Goal: Task Accomplishment & Management: Use online tool/utility

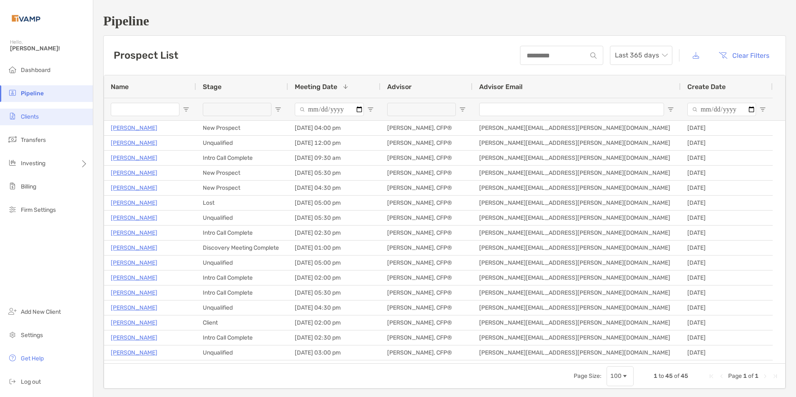
click at [30, 116] on span "Clients" at bounding box center [30, 116] width 18 height 7
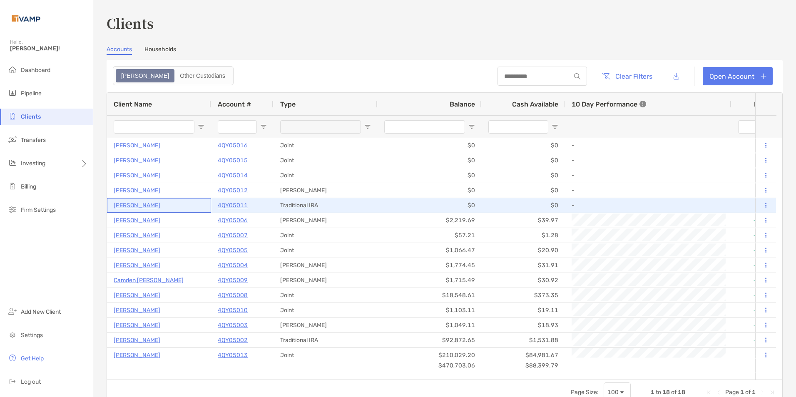
click at [141, 205] on p "[PERSON_NAME]" at bounding box center [137, 205] width 47 height 10
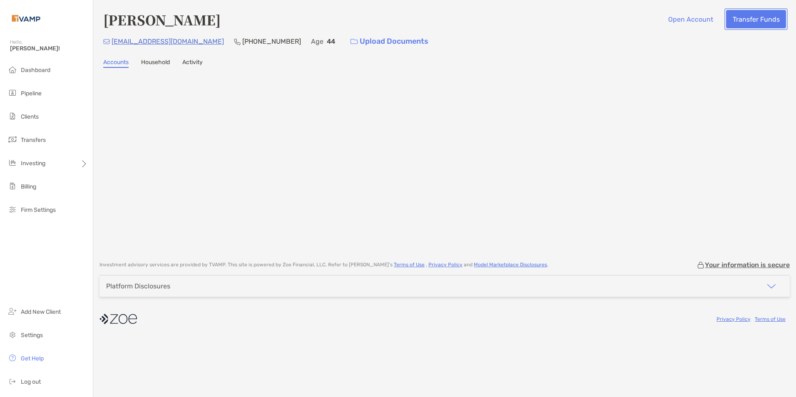
click at [741, 17] on button "Transfer Funds" at bounding box center [756, 19] width 60 height 18
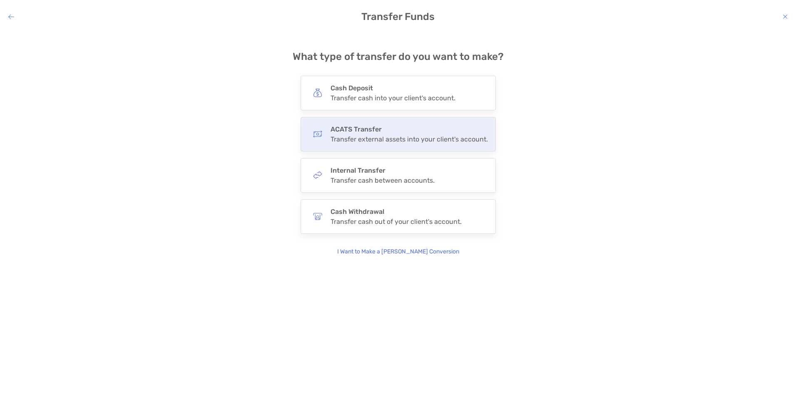
click at [375, 137] on div "Transfer external assets into your client's account." at bounding box center [409, 139] width 157 height 8
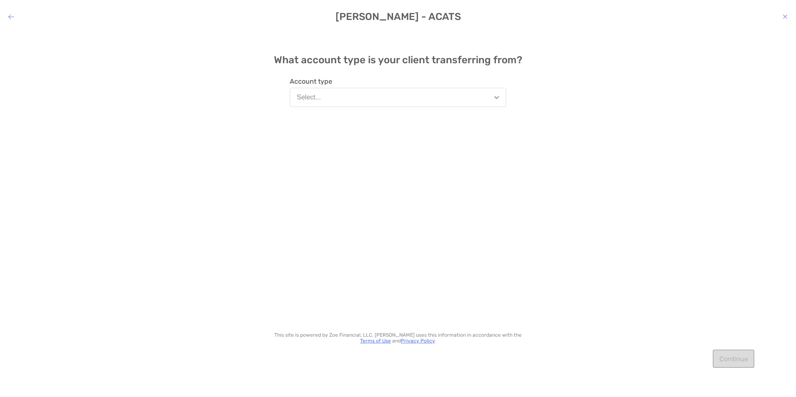
click at [352, 100] on button "Select..." at bounding box center [398, 97] width 217 height 19
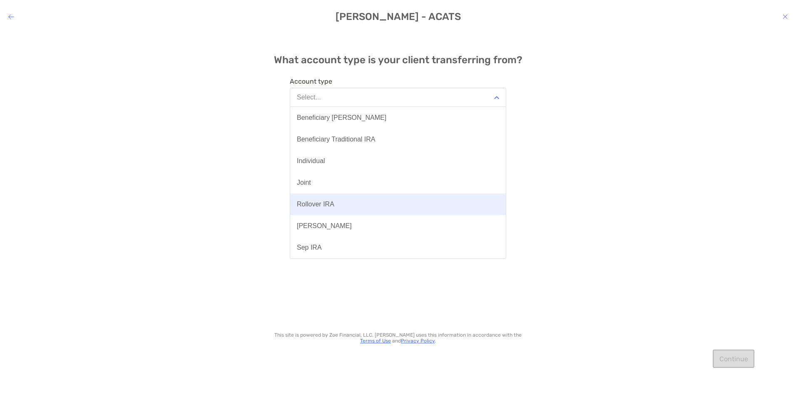
click at [316, 202] on div "Rollover IRA" at bounding box center [315, 204] width 37 height 7
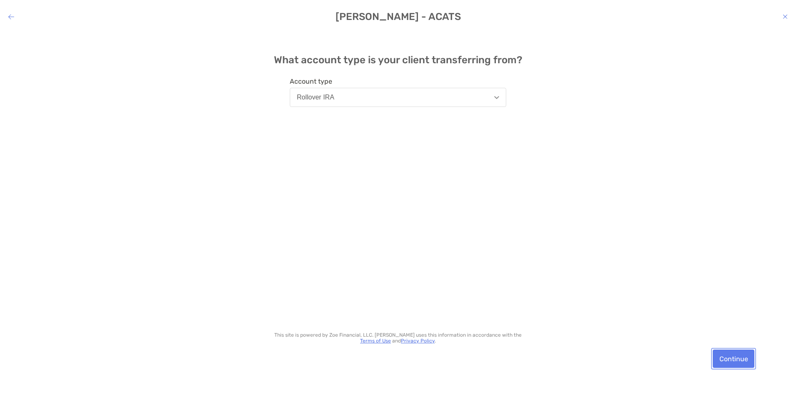
click at [743, 357] on button "Continue" at bounding box center [734, 359] width 42 height 18
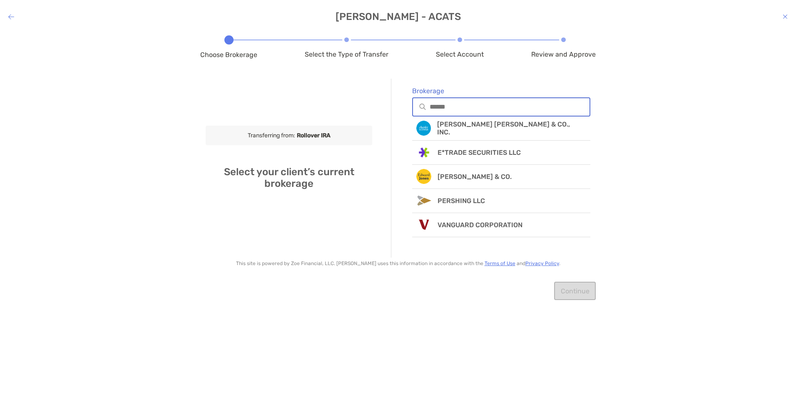
click at [461, 108] on input "Brokerage" at bounding box center [510, 106] width 160 height 7
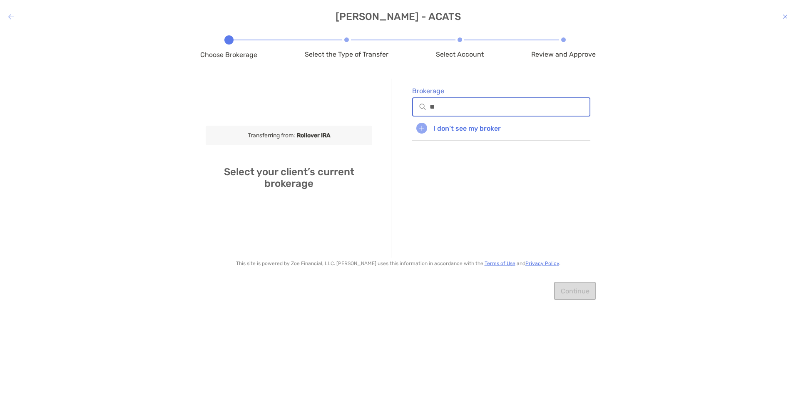
type input "*"
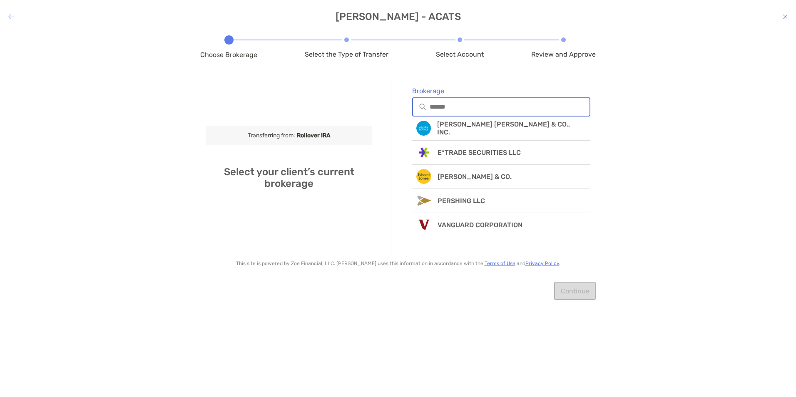
type input "*"
click at [587, 291] on div "Continue" at bounding box center [398, 291] width 396 height 39
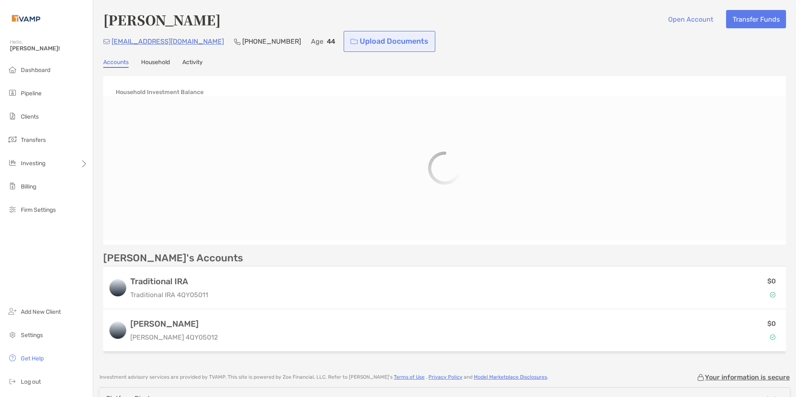
click at [347, 44] on link "Upload Documents" at bounding box center [389, 41] width 89 height 18
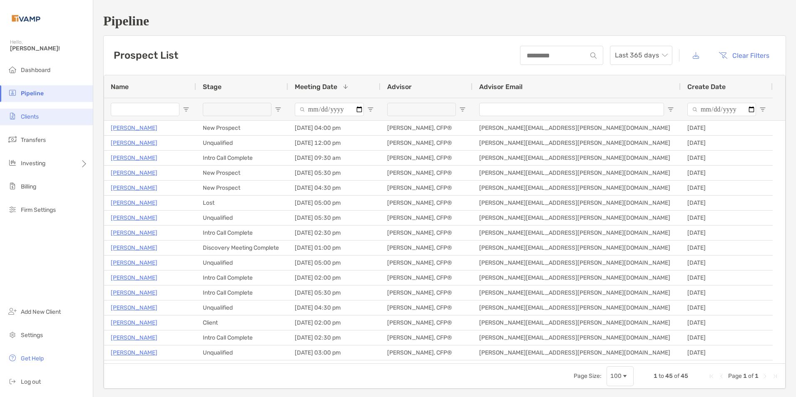
click at [41, 113] on li "Clients" at bounding box center [46, 117] width 93 height 17
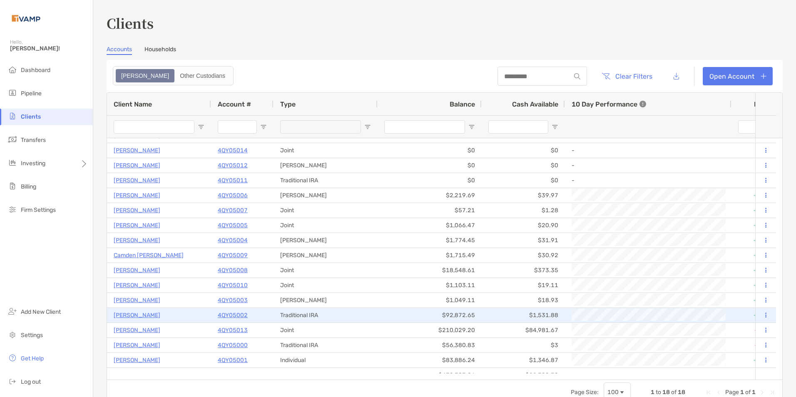
scroll to position [35, 0]
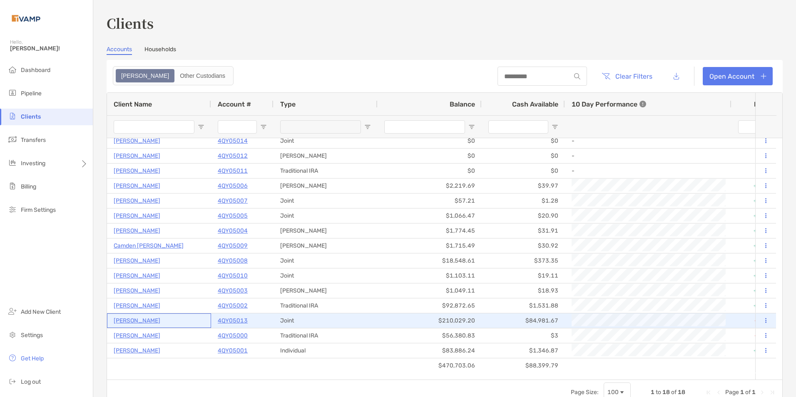
click at [143, 320] on p "[PERSON_NAME]" at bounding box center [137, 321] width 47 height 10
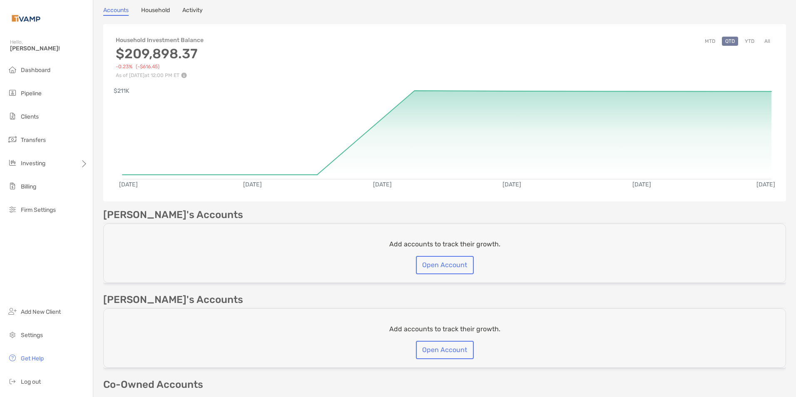
scroll to position [125, 0]
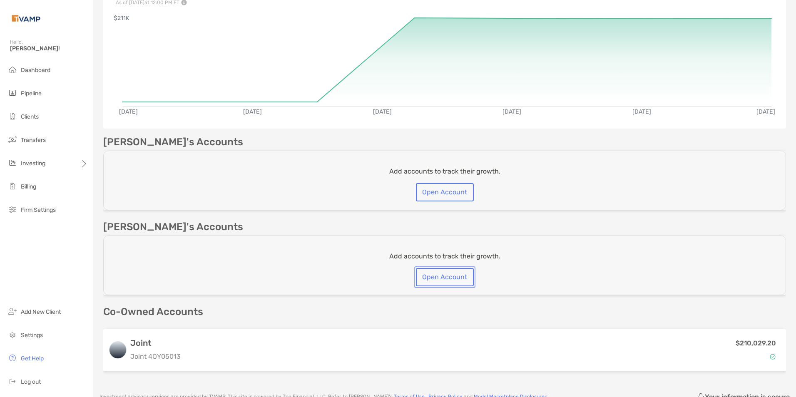
click at [459, 276] on button "Open Account" at bounding box center [445, 277] width 58 height 18
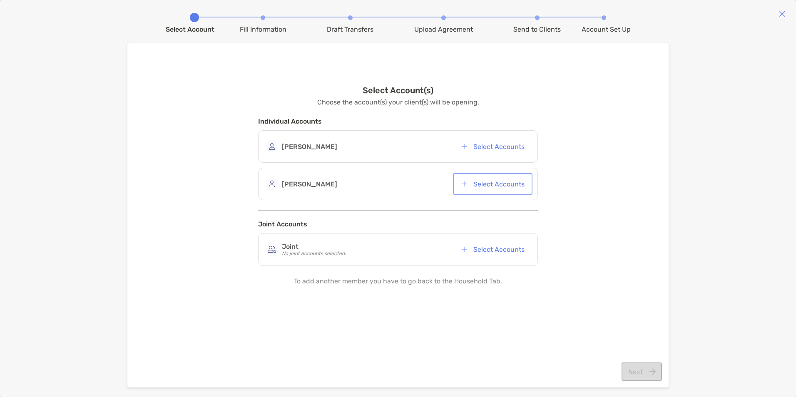
click at [501, 186] on button "Select Accounts" at bounding box center [493, 184] width 76 height 18
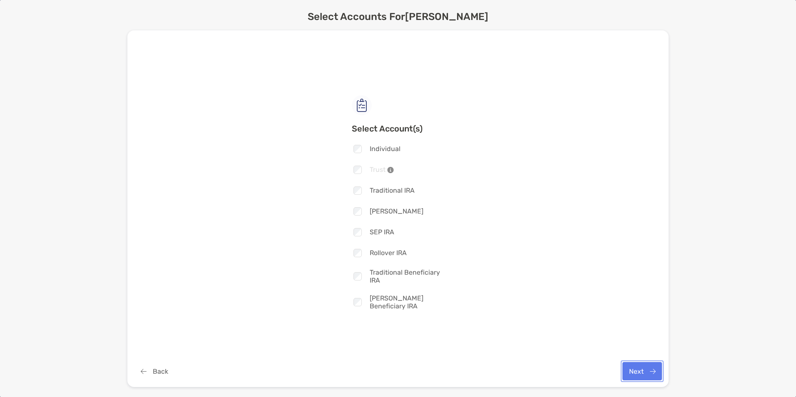
click at [639, 364] on button "Next" at bounding box center [643, 371] width 40 height 18
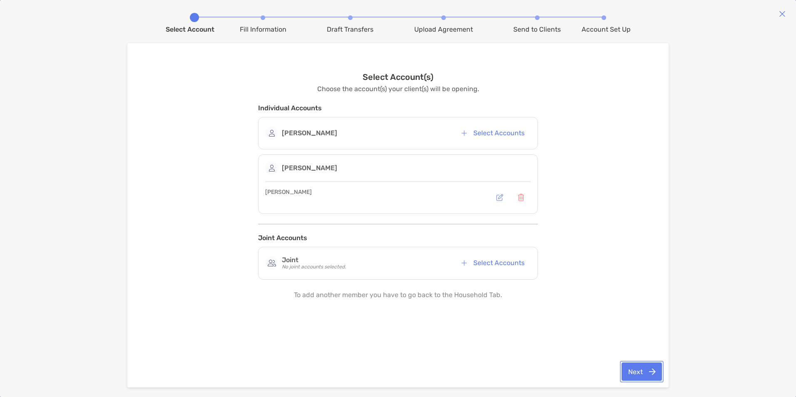
click at [642, 371] on button "Next" at bounding box center [642, 372] width 40 height 18
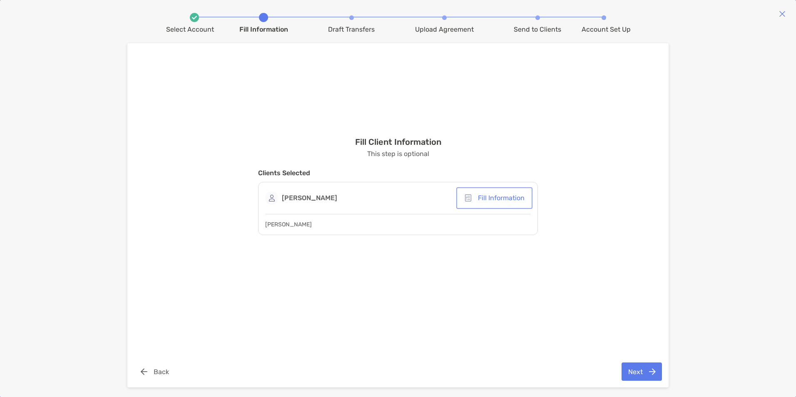
click at [488, 195] on button "Fill Information" at bounding box center [494, 198] width 73 height 18
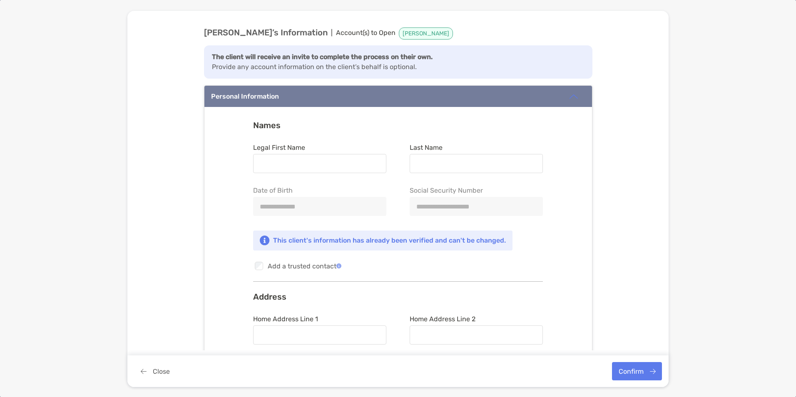
type input "********"
type input "******"
type input "**********"
type input "*****"
type input "*********"
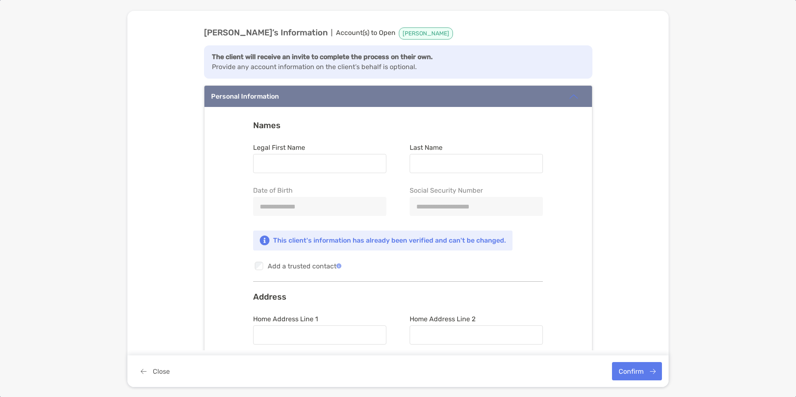
type input "**********"
type input "*******"
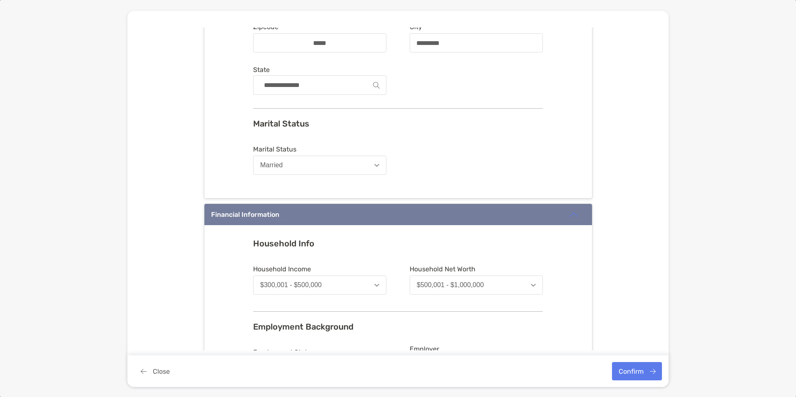
scroll to position [458, 0]
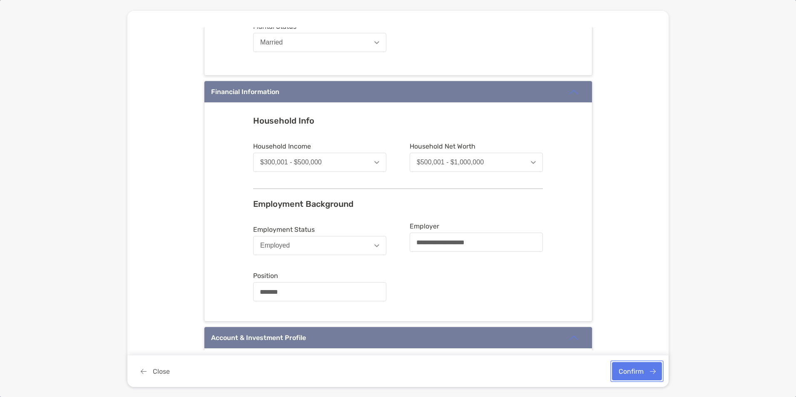
click at [641, 372] on button "Confirm" at bounding box center [637, 371] width 50 height 18
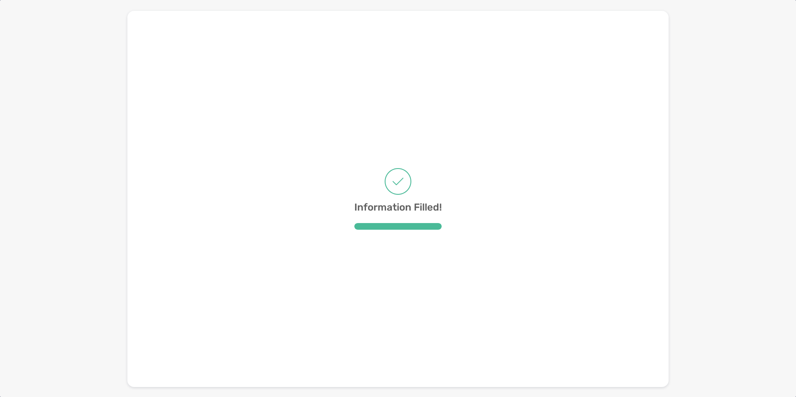
scroll to position [0, 0]
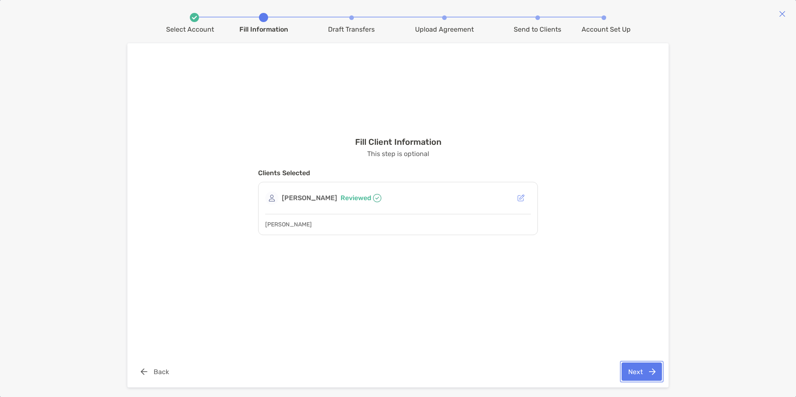
click at [641, 373] on button "Next" at bounding box center [642, 372] width 40 height 18
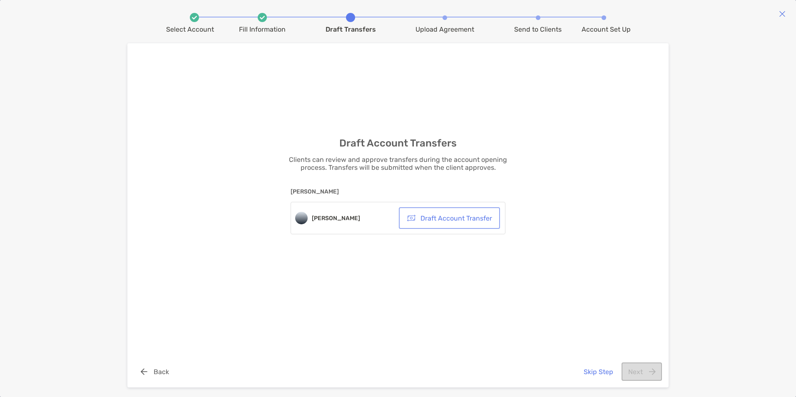
click at [449, 213] on button "Draft Account Transfer" at bounding box center [450, 218] width 98 height 18
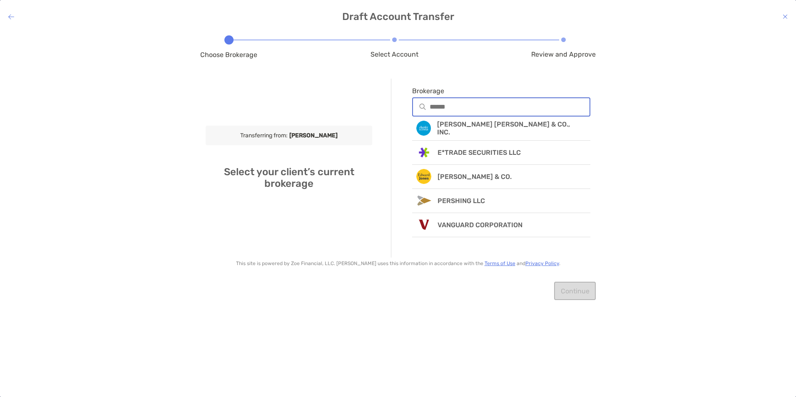
click at [446, 105] on input "Brokerage" at bounding box center [510, 106] width 160 height 7
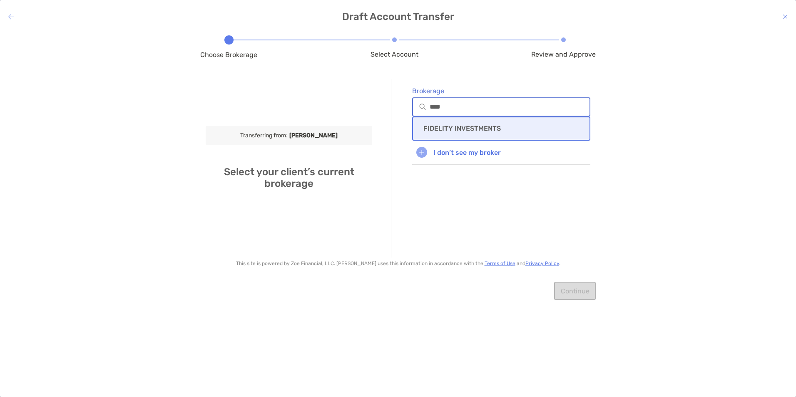
type input "****"
click at [451, 124] on div "FIDELITY INVESTMENTS" at bounding box center [501, 129] width 178 height 24
click at [460, 169] on div at bounding box center [501, 164] width 178 height 19
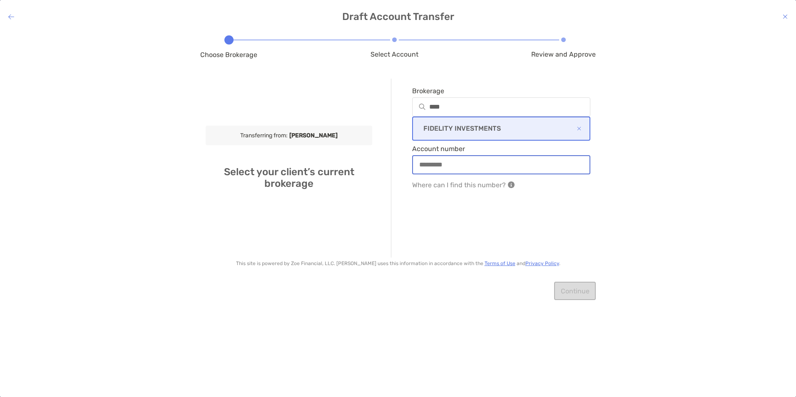
click at [460, 168] on input "Account number" at bounding box center [501, 164] width 177 height 7
type input "*********"
click at [570, 290] on button "Continue" at bounding box center [575, 291] width 42 height 18
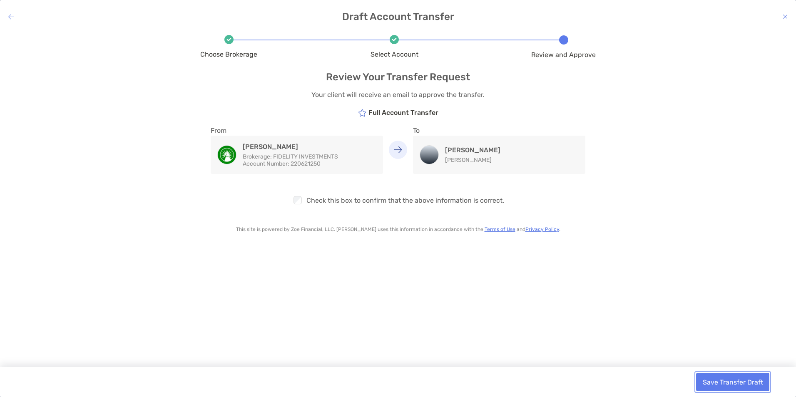
click at [713, 377] on button "Save Transfer Draft" at bounding box center [732, 382] width 73 height 18
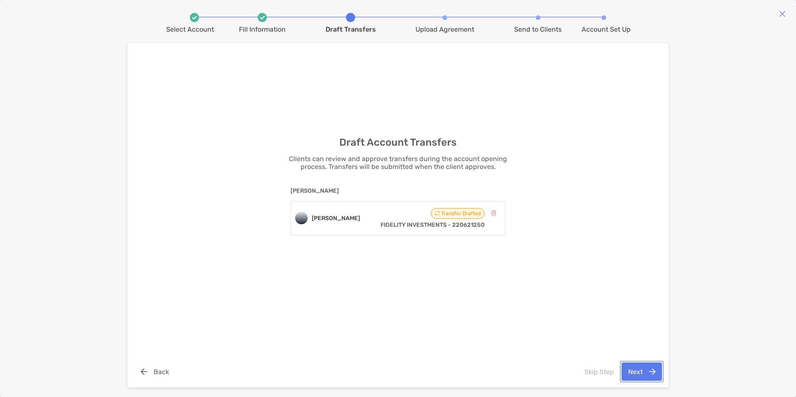
click at [639, 371] on button "Next" at bounding box center [642, 372] width 40 height 18
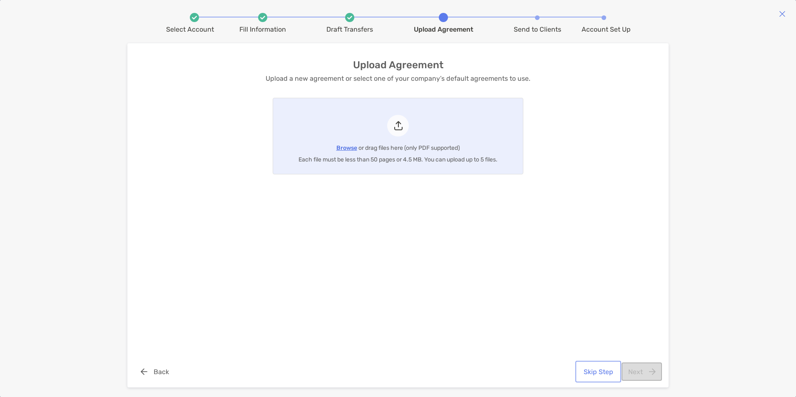
click at [597, 369] on button "Skip Step" at bounding box center [598, 372] width 42 height 18
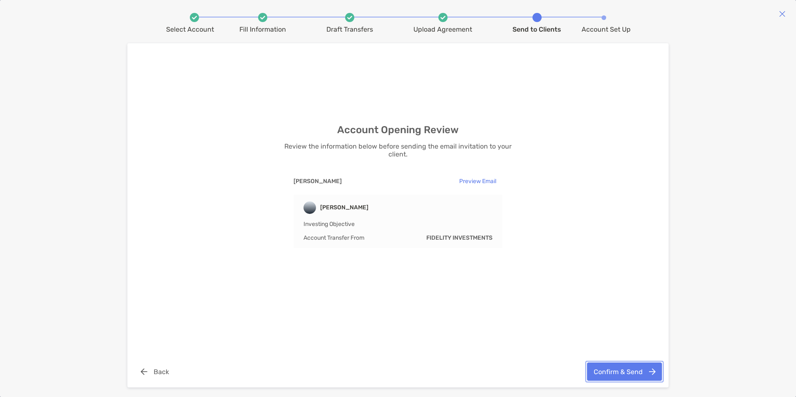
click at [633, 367] on button "Confirm & Send" at bounding box center [624, 372] width 75 height 18
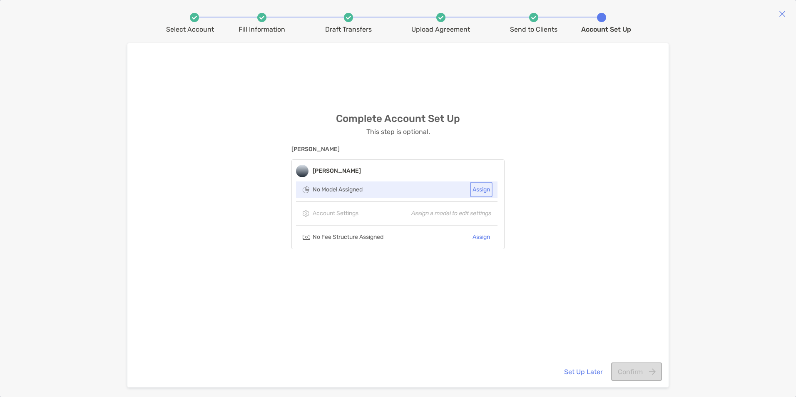
click at [482, 192] on button "Assign" at bounding box center [481, 190] width 19 height 12
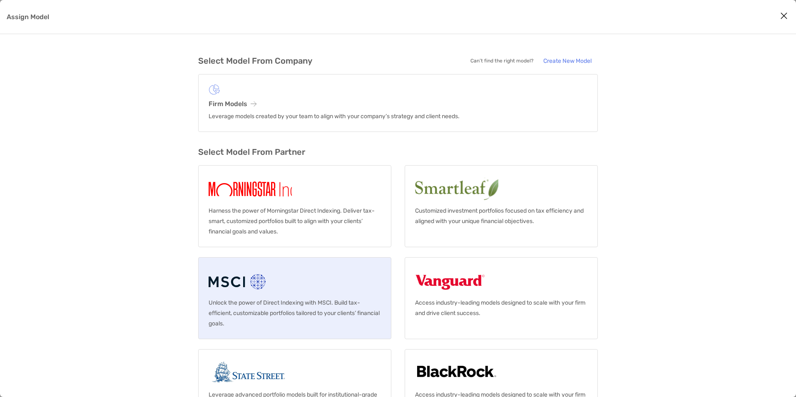
scroll to position [37, 0]
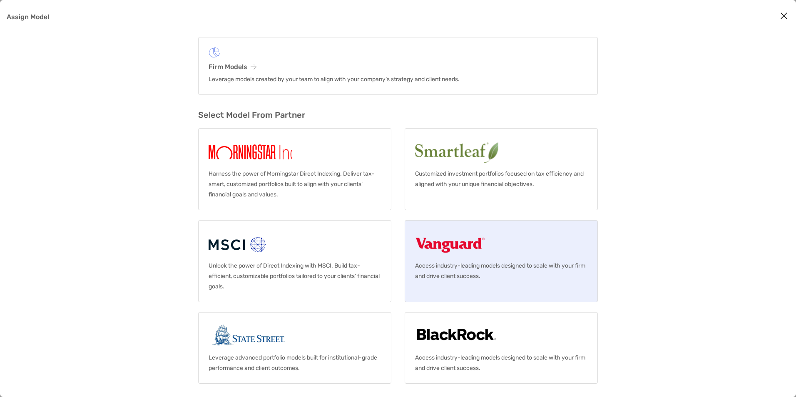
click at [477, 249] on img "Assign Model" at bounding box center [450, 244] width 70 height 27
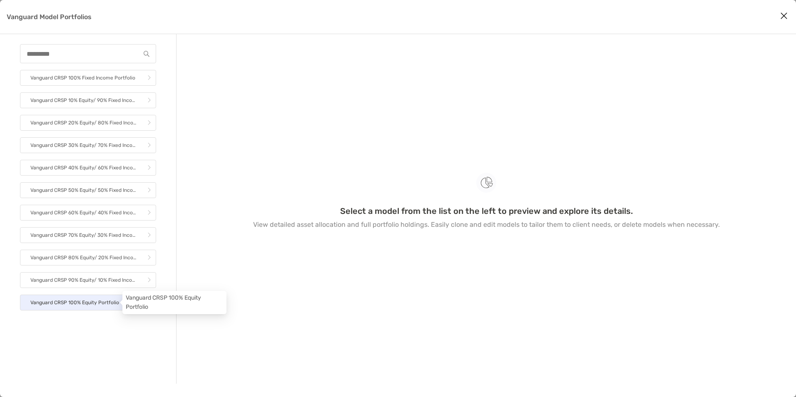
click at [94, 303] on p "Vanguard CRSP 100% Equity Portfolio" at bounding box center [74, 303] width 89 height 10
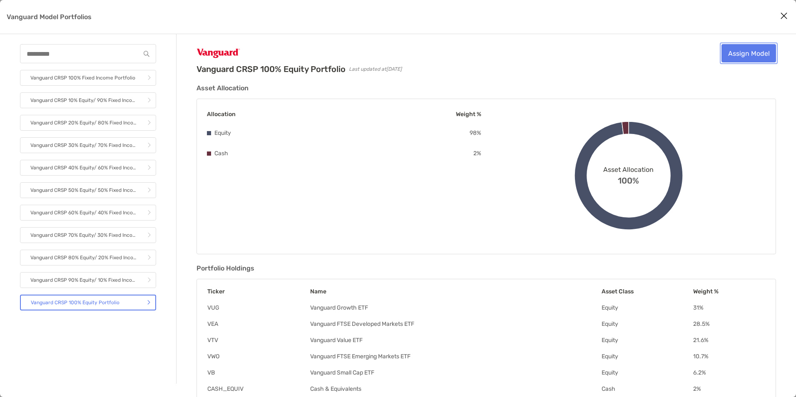
click at [738, 54] on link "Assign Model" at bounding box center [749, 53] width 55 height 18
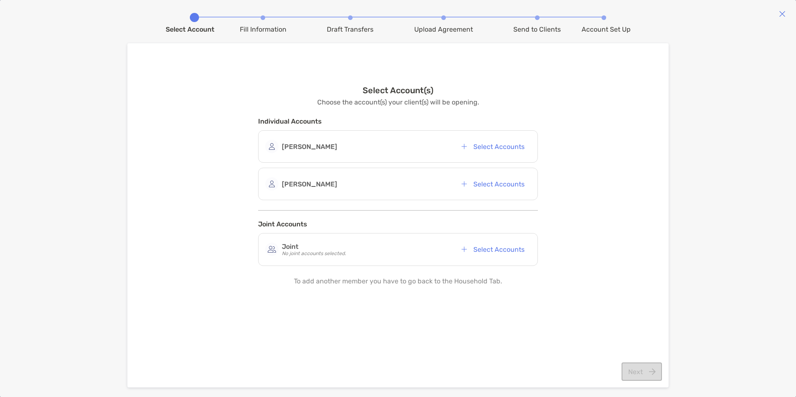
click at [342, 182] on div "Nicholas Barnas Select Accounts" at bounding box center [398, 184] width 266 height 18
click at [302, 184] on strong "Nicholas Barnas" at bounding box center [309, 184] width 55 height 8
click at [467, 185] on button "Select Accounts" at bounding box center [493, 184] width 76 height 18
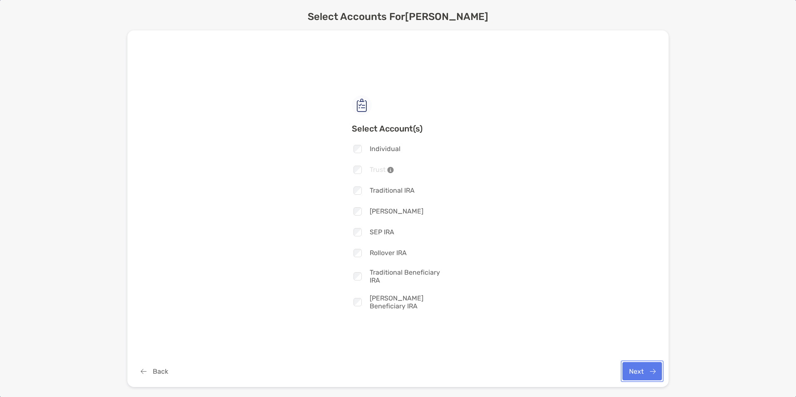
click at [649, 376] on button "Next" at bounding box center [643, 371] width 40 height 18
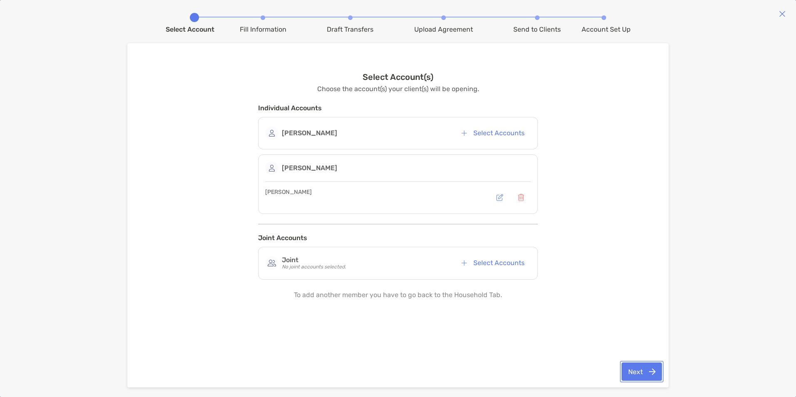
click at [649, 376] on button "Next" at bounding box center [642, 372] width 40 height 18
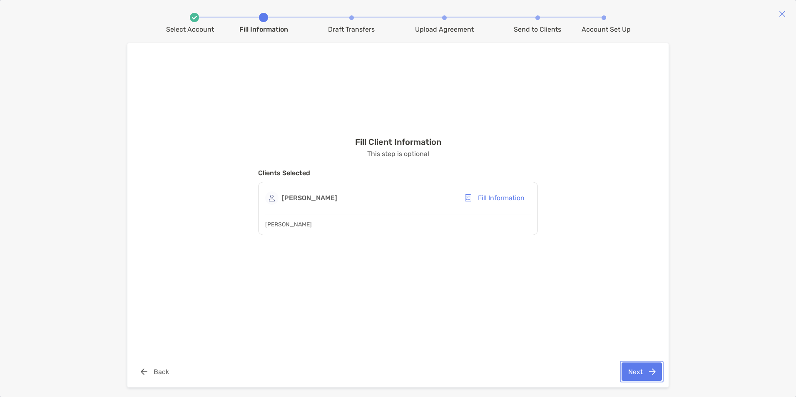
click at [649, 376] on button "Next" at bounding box center [642, 372] width 40 height 18
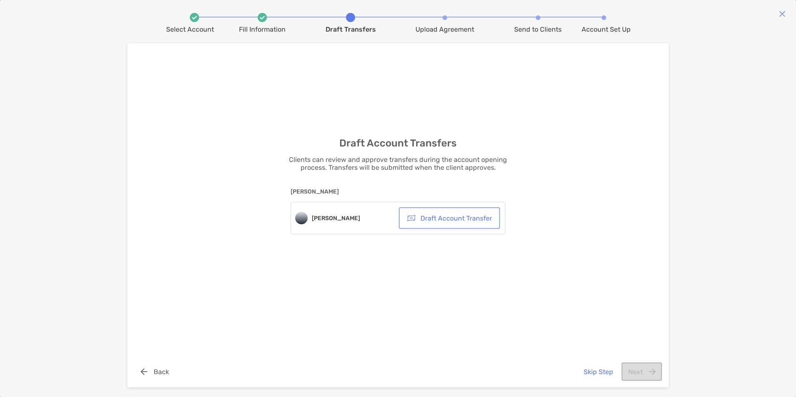
click at [456, 217] on button "Draft Account Transfer" at bounding box center [450, 218] width 98 height 18
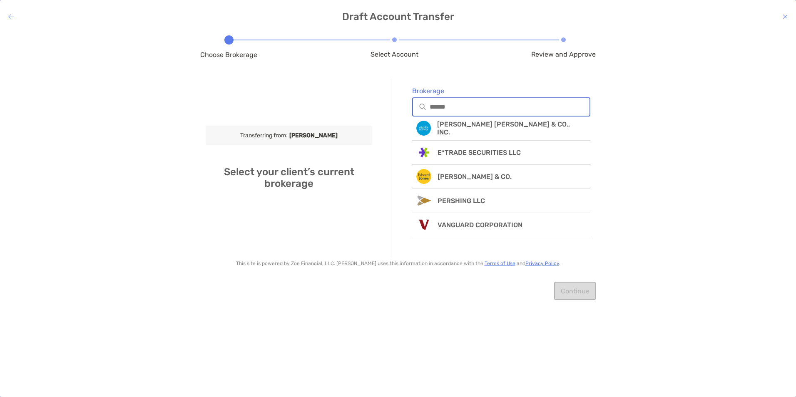
click at [448, 109] on input "Brokerage" at bounding box center [510, 106] width 160 height 7
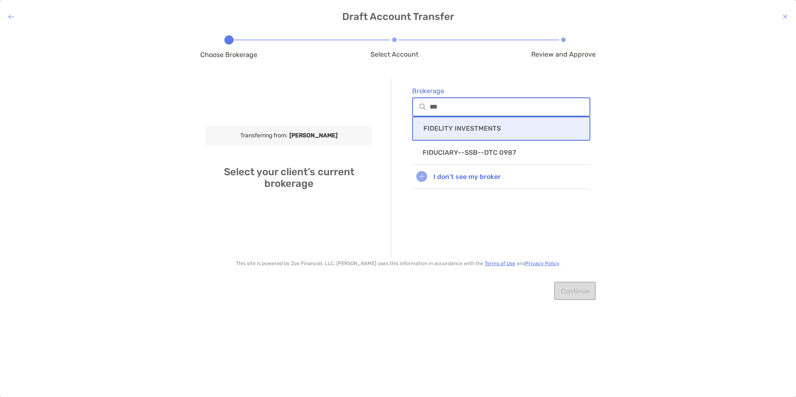
type input "***"
click at [452, 132] on p "FIDELITY INVESTMENTS" at bounding box center [462, 129] width 77 height 8
click at [454, 170] on div at bounding box center [501, 164] width 178 height 19
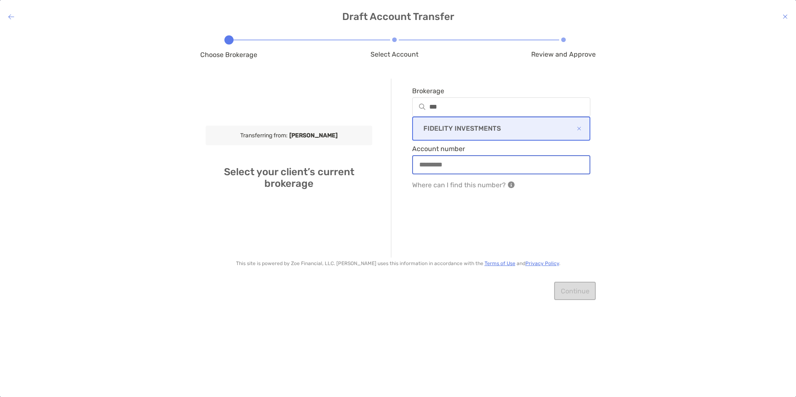
click at [454, 168] on input "Account number" at bounding box center [501, 164] width 177 height 7
type input "*********"
click at [564, 293] on button "Continue" at bounding box center [575, 291] width 42 height 18
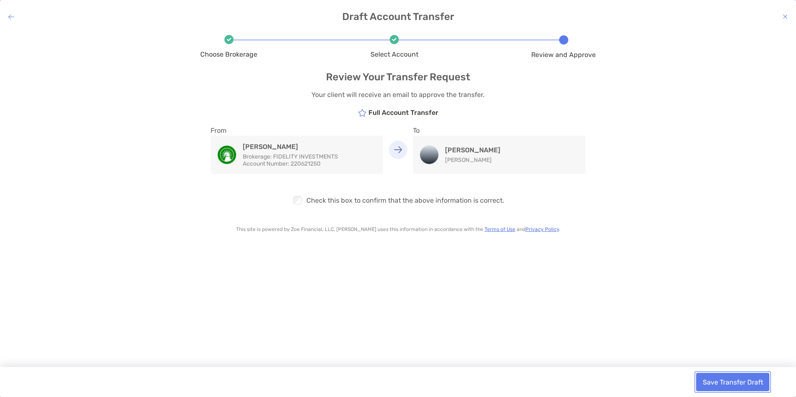
click at [719, 382] on button "Save Transfer Draft" at bounding box center [732, 382] width 73 height 18
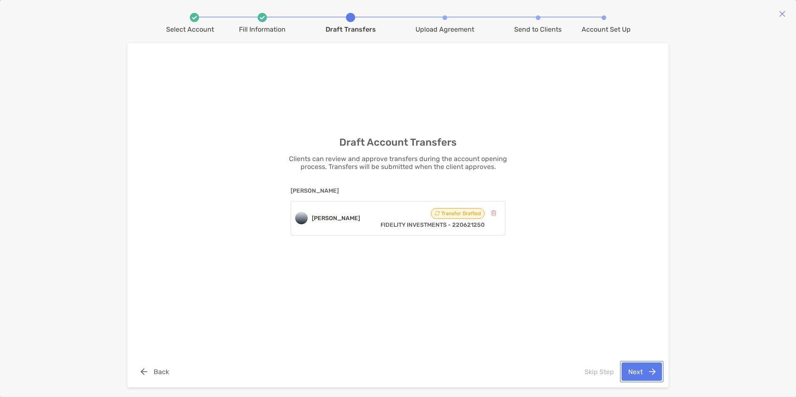
click at [639, 369] on button "Next" at bounding box center [642, 372] width 40 height 18
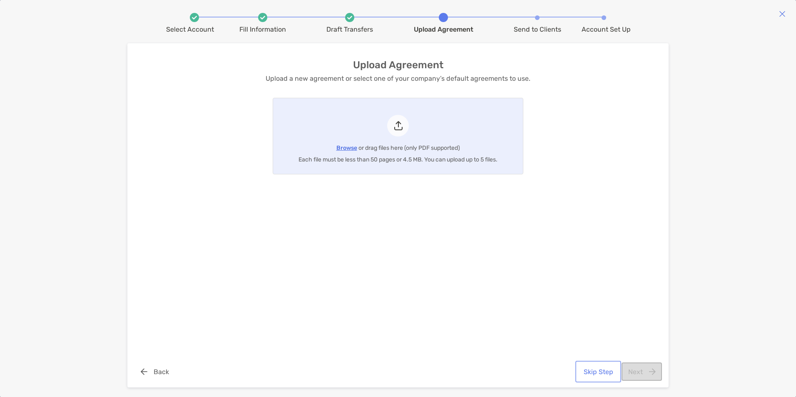
click at [589, 373] on button "Skip Step" at bounding box center [598, 372] width 42 height 18
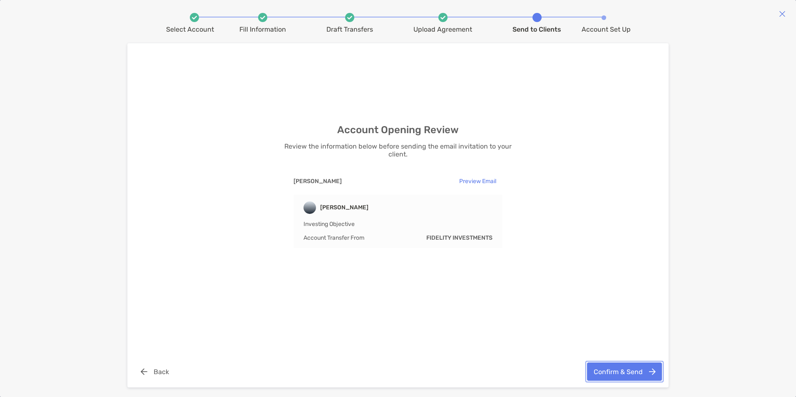
click at [613, 372] on button "Confirm & Send" at bounding box center [624, 372] width 75 height 18
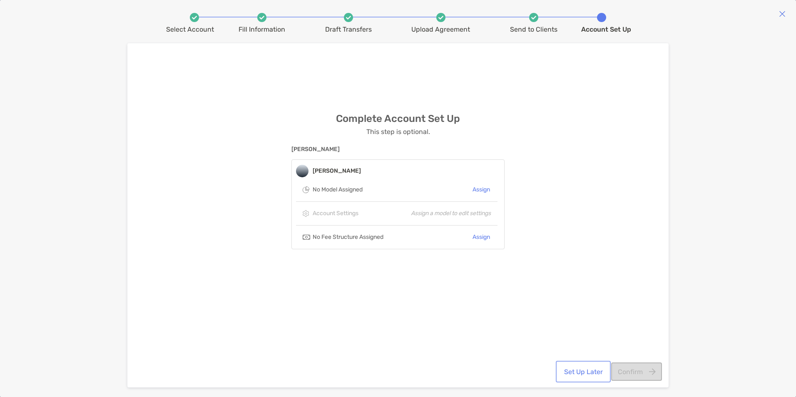
click at [590, 371] on button "Set Up Later" at bounding box center [584, 372] width 52 height 18
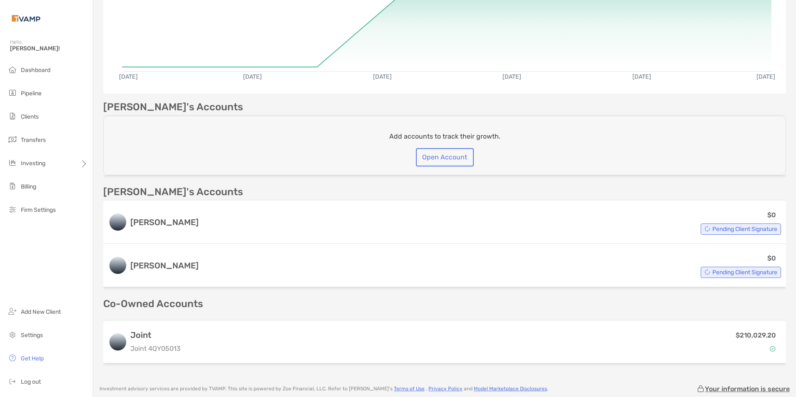
scroll to position [167, 0]
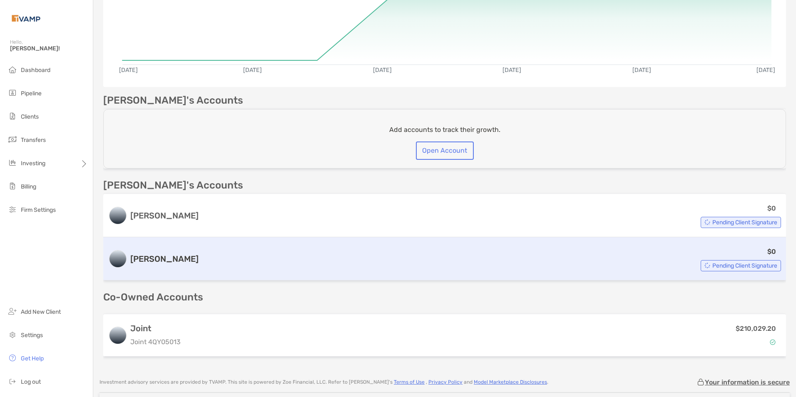
click at [153, 253] on div "Roth IRA $0 Pending Client Signature" at bounding box center [444, 258] width 683 height 43
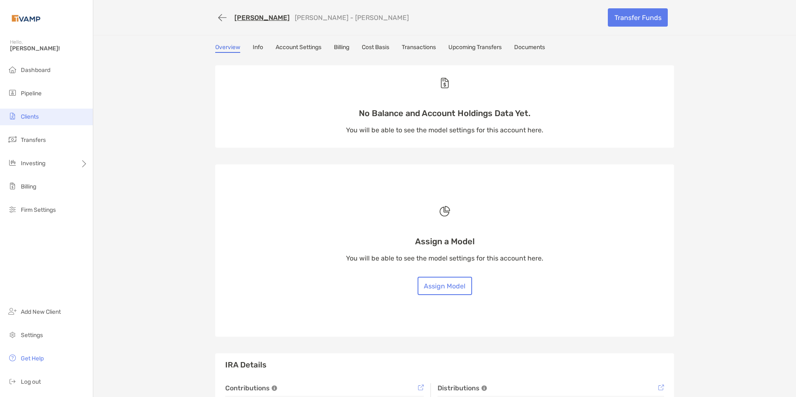
click at [42, 114] on li "Clients" at bounding box center [46, 117] width 93 height 17
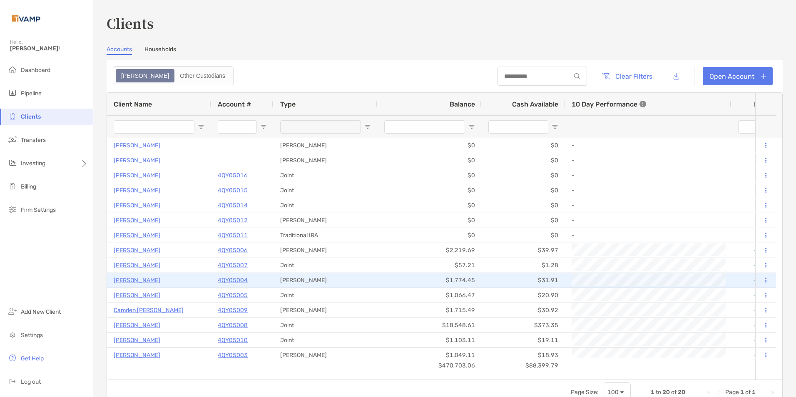
scroll to position [65, 0]
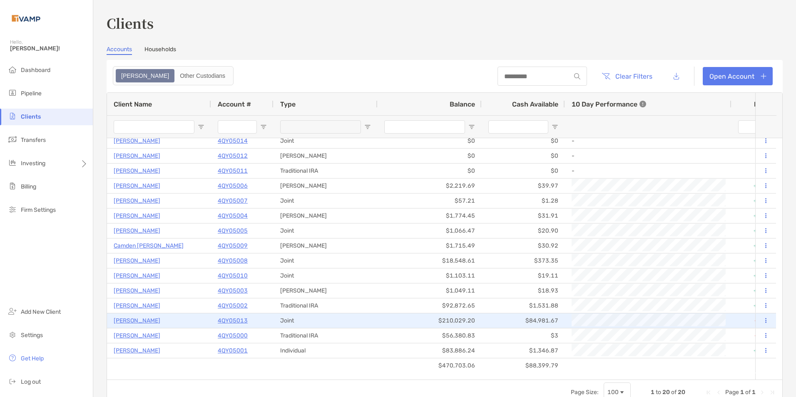
click at [128, 320] on p "Danielle Barnas" at bounding box center [137, 321] width 47 height 10
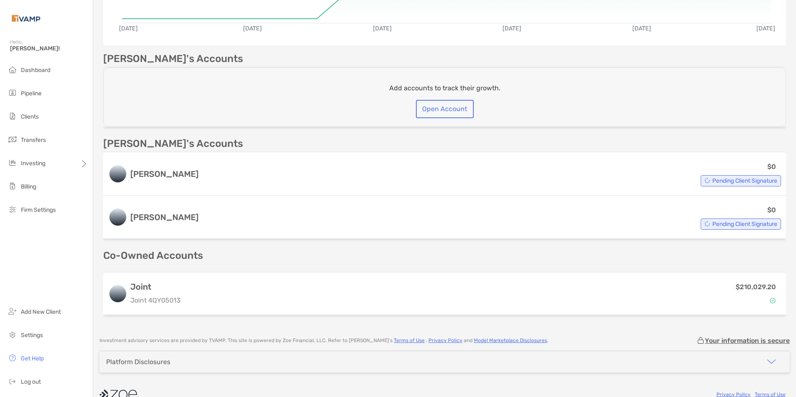
scroll to position [223, 0]
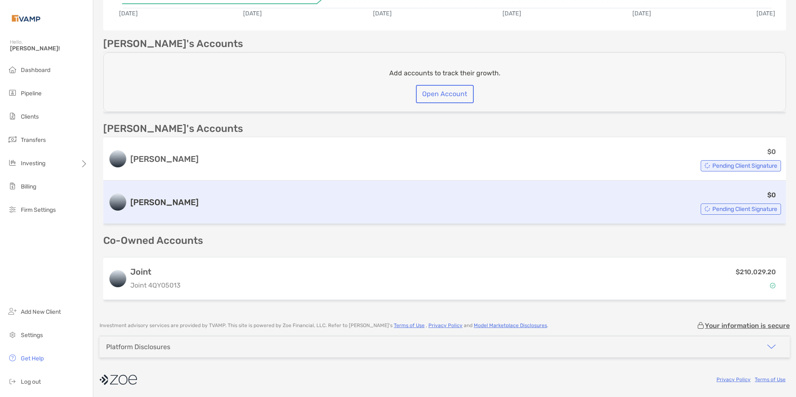
click at [703, 209] on div "Pending Client Signature" at bounding box center [741, 209] width 80 height 11
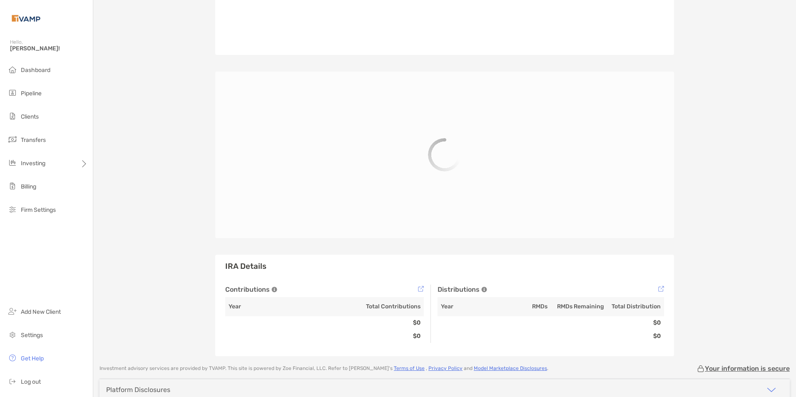
scroll to position [65, 0]
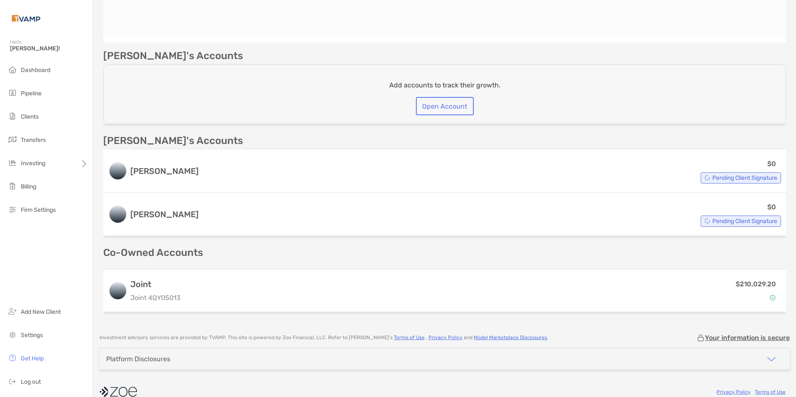
scroll to position [215, 0]
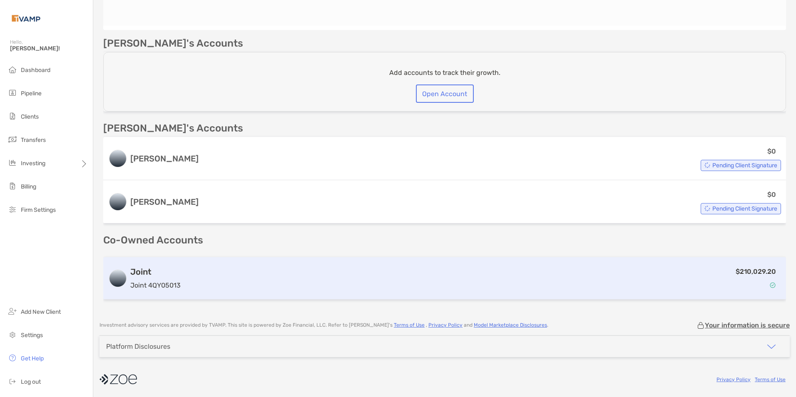
click at [324, 274] on div "$210,029.20" at bounding box center [482, 279] width 597 height 24
click at [327, 272] on div "$210,029.20" at bounding box center [482, 279] width 597 height 24
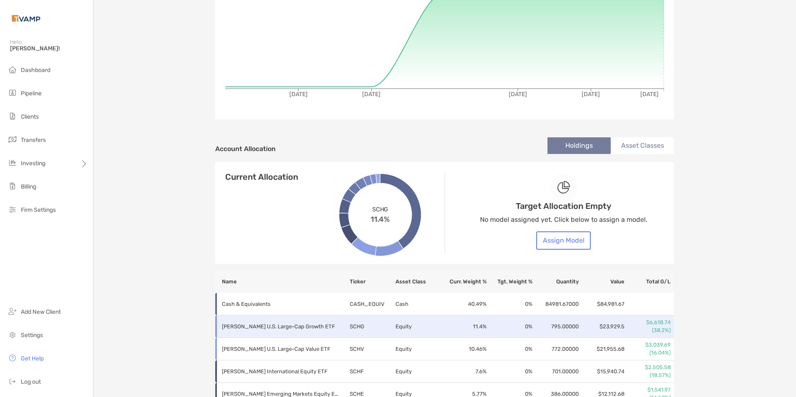
scroll to position [284, 0]
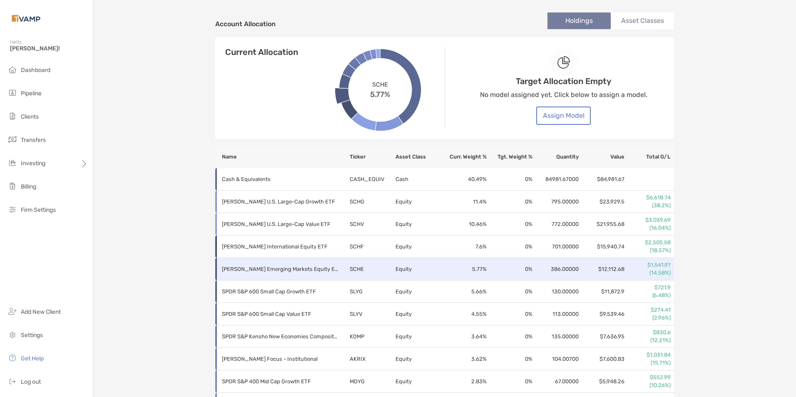
click at [264, 262] on td "Schwab Emerging Markets Equity ETF" at bounding box center [282, 269] width 134 height 22
click at [306, 269] on p "Schwab Emerging Markets Equity ETF" at bounding box center [280, 269] width 117 height 10
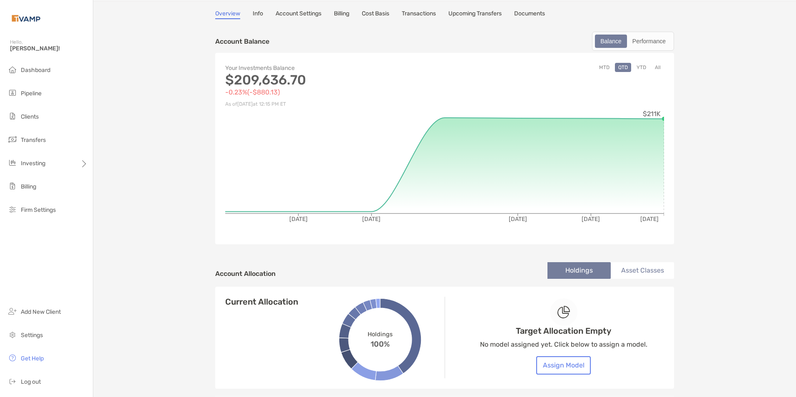
scroll to position [0, 0]
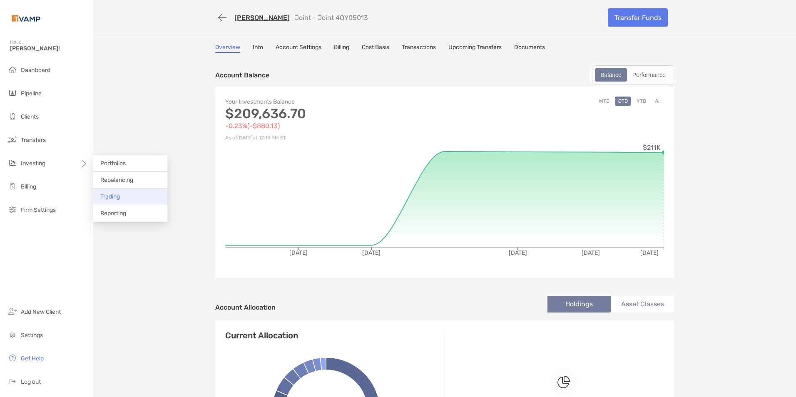
click at [110, 198] on span "Trading" at bounding box center [110, 196] width 20 height 7
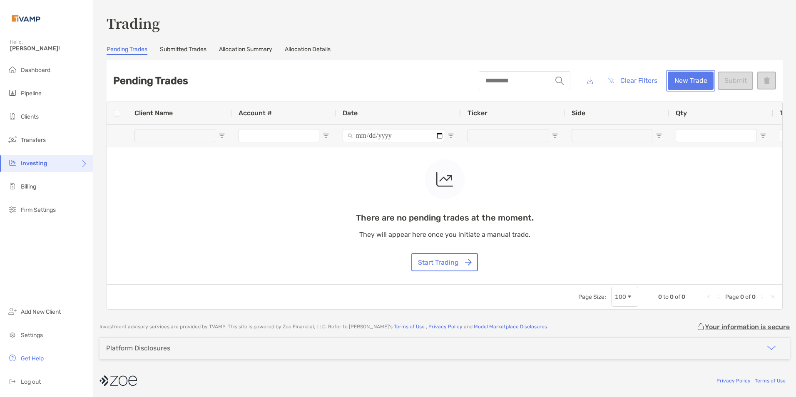
click at [684, 83] on button "New Trade" at bounding box center [691, 81] width 46 height 18
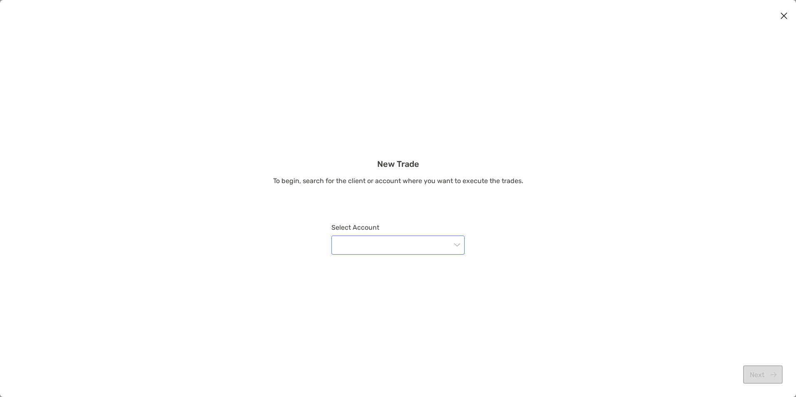
click at [396, 238] on input "modal" at bounding box center [394, 245] width 115 height 18
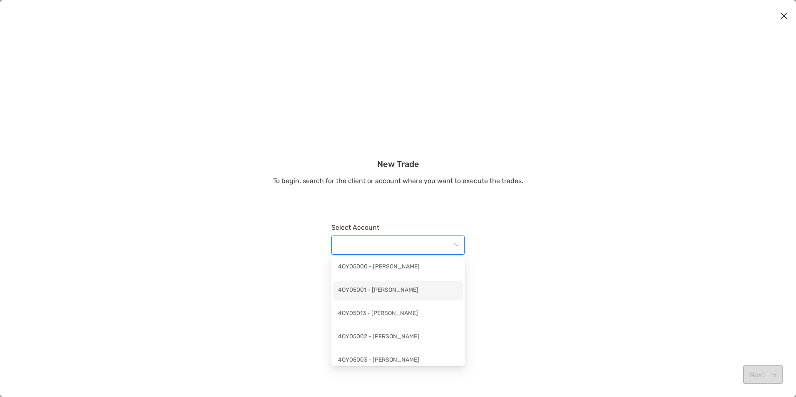
scroll to position [42, 0]
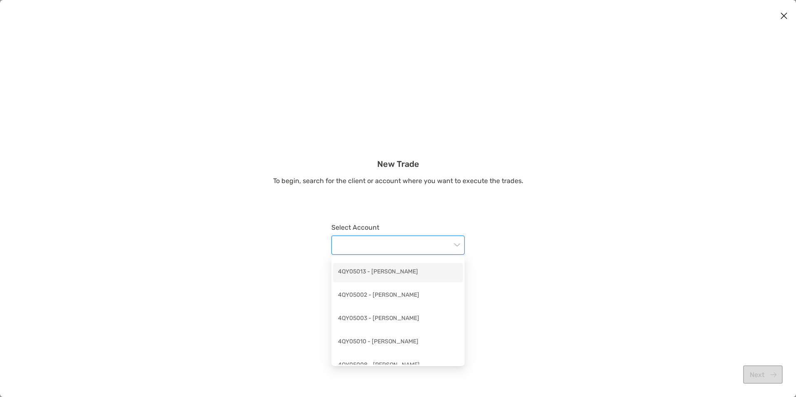
click at [392, 272] on div "4QY05013 - Danielle Barnas" at bounding box center [398, 272] width 120 height 10
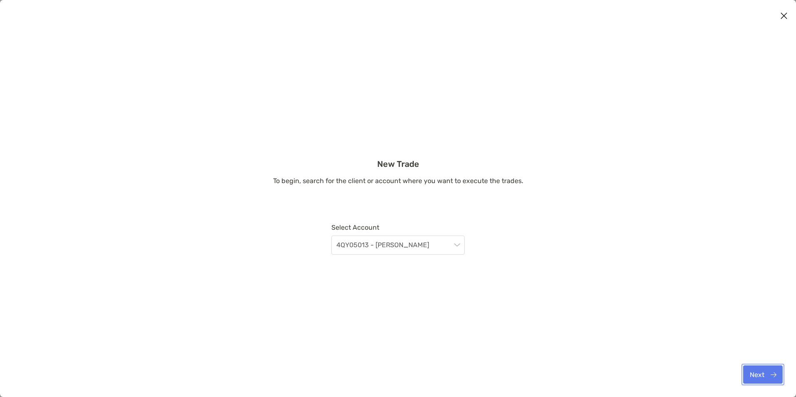
click at [749, 368] on button "Next" at bounding box center [763, 375] width 40 height 18
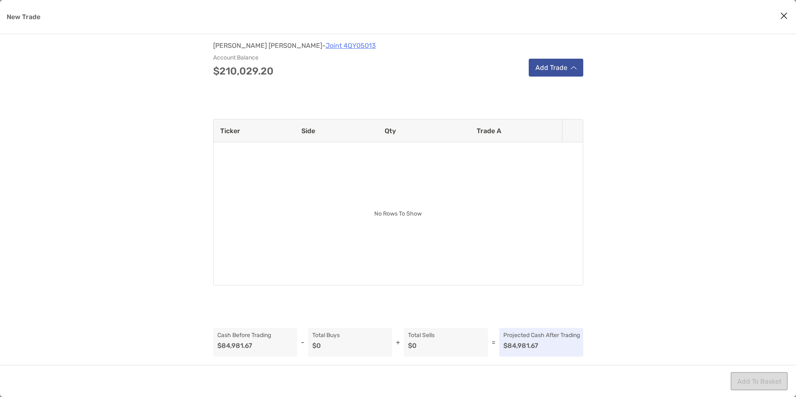
click at [563, 66] on button "Add Trade" at bounding box center [556, 68] width 55 height 18
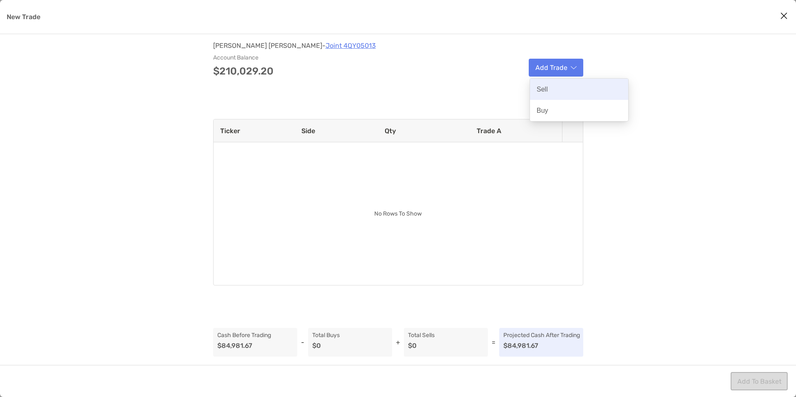
click at [542, 93] on p "Sell" at bounding box center [542, 89] width 11 height 8
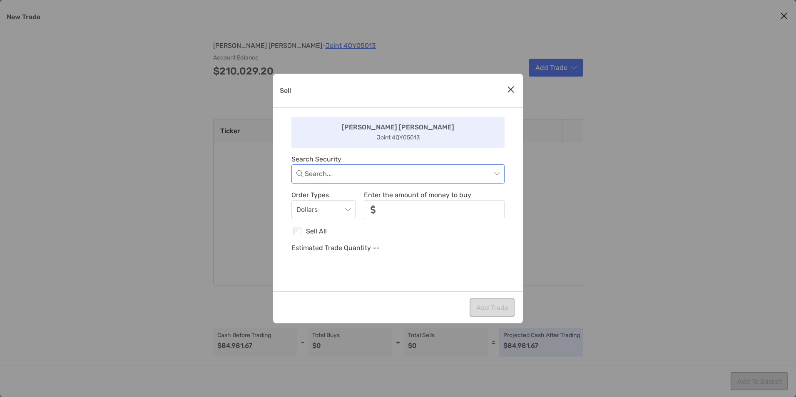
click at [313, 178] on input "Sell" at bounding box center [398, 174] width 187 height 18
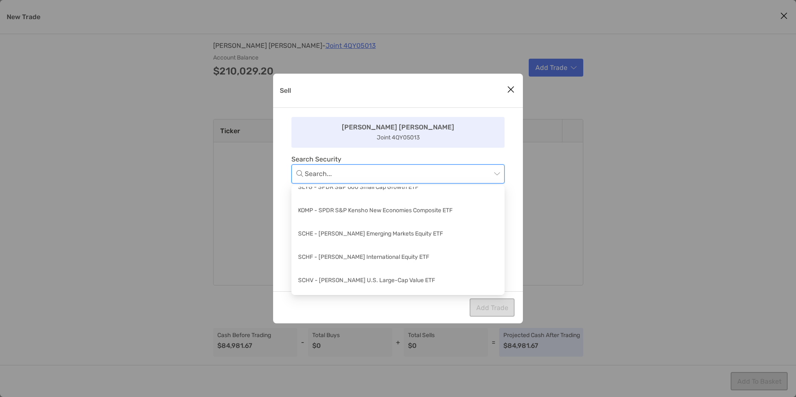
scroll to position [146, 0]
click at [362, 214] on div "SCHE - Schwab Emerging Markets Equity ETF" at bounding box center [398, 214] width 200 height 10
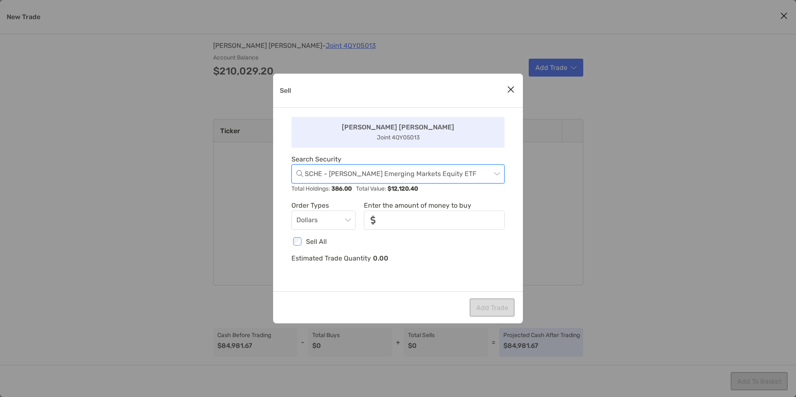
type input "***"
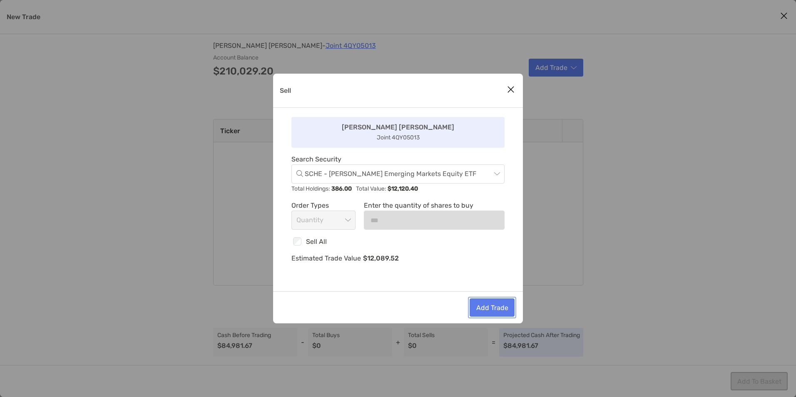
click at [491, 308] on button "Add Trade" at bounding box center [492, 308] width 45 height 18
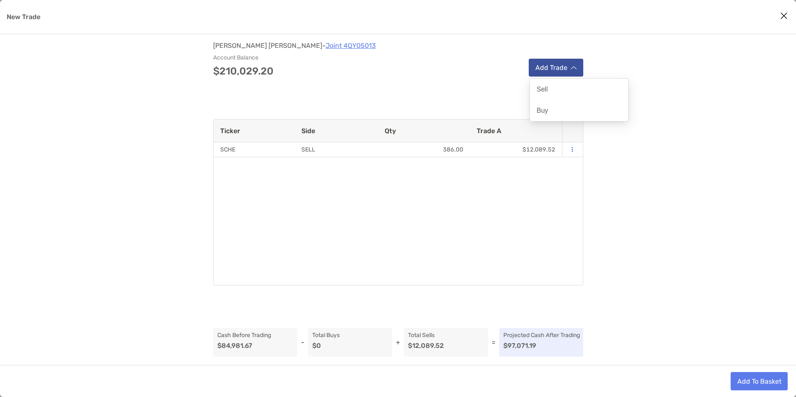
click at [579, 70] on button "Add Trade" at bounding box center [556, 68] width 55 height 18
click at [548, 84] on div "Sell" at bounding box center [579, 89] width 98 height 21
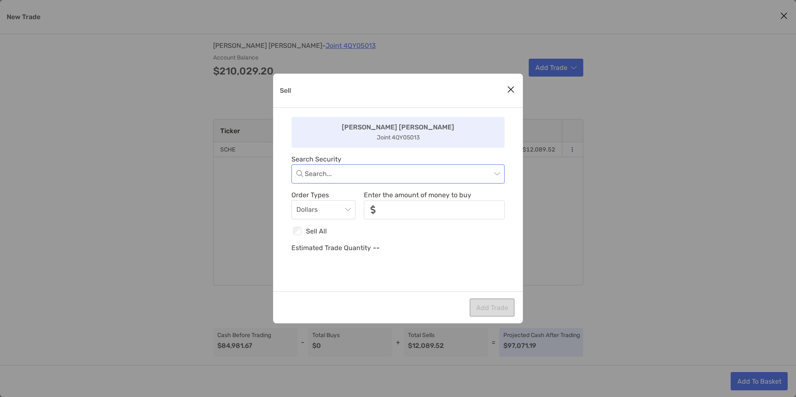
click at [333, 174] on input "Sell" at bounding box center [398, 174] width 187 height 18
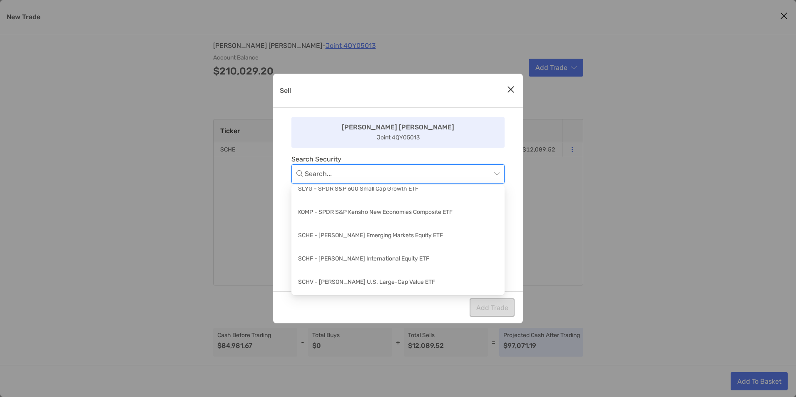
scroll to position [104, 0]
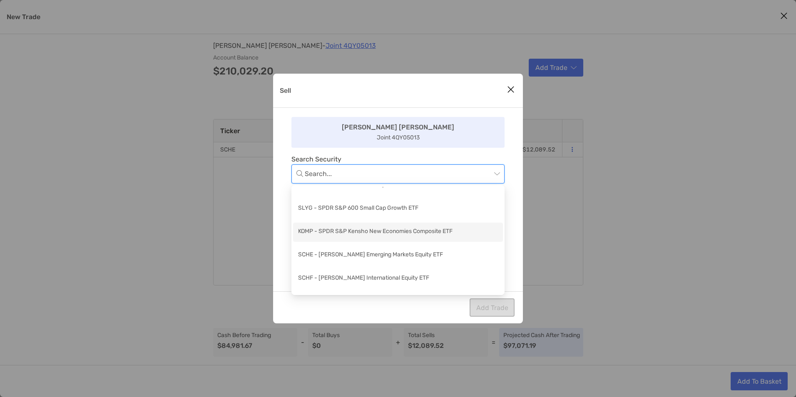
click at [436, 227] on div "KOMP - SPDR S&P Kensho New Economies Composite ETF" at bounding box center [398, 232] width 210 height 19
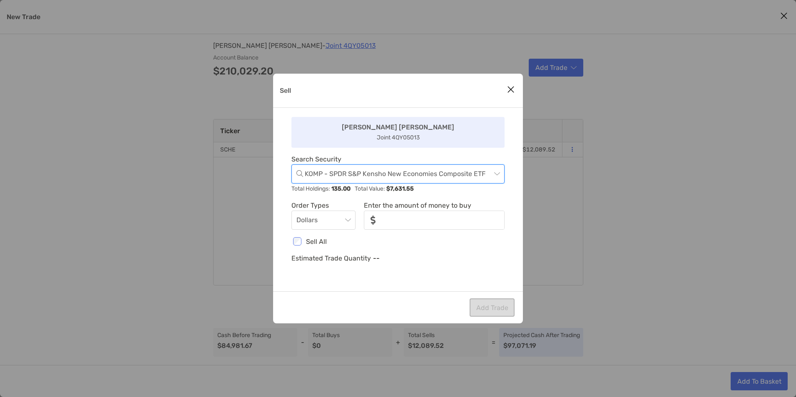
type input "***"
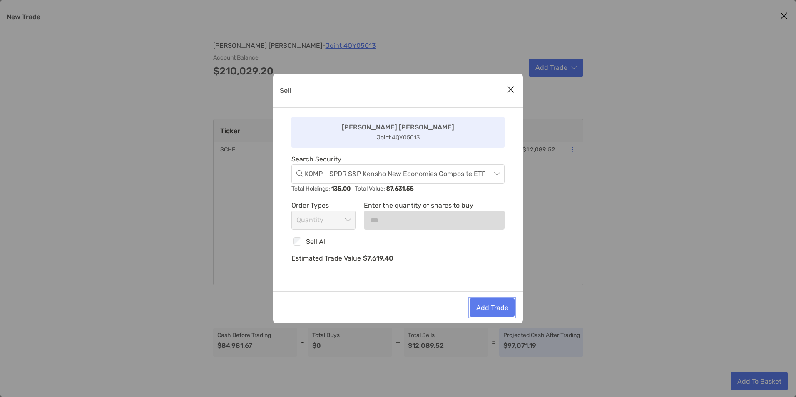
click at [496, 306] on button "Add Trade" at bounding box center [492, 308] width 45 height 18
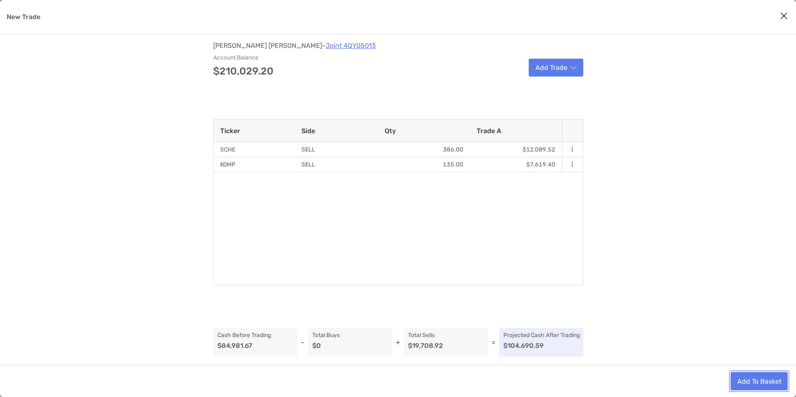
click at [771, 379] on button "Add To Basket" at bounding box center [759, 381] width 57 height 18
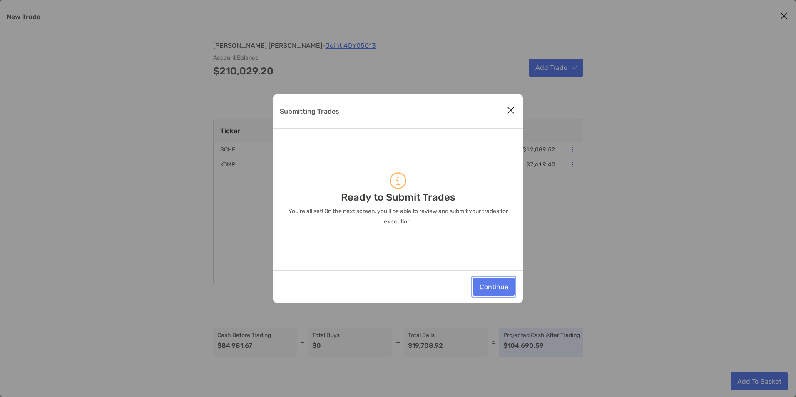
click at [500, 286] on button "Continue" at bounding box center [494, 287] width 42 height 18
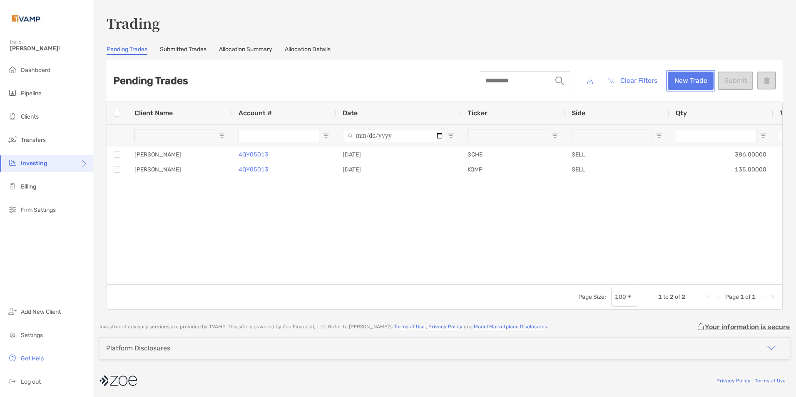
click at [686, 80] on button "New Trade" at bounding box center [691, 81] width 46 height 18
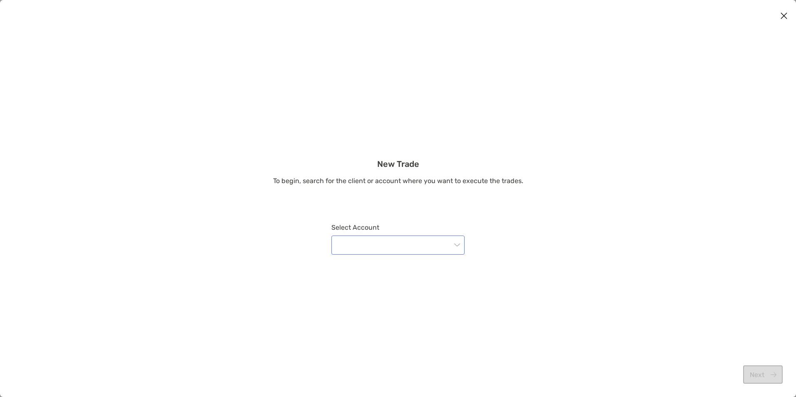
click at [368, 248] on input "modal" at bounding box center [394, 245] width 115 height 18
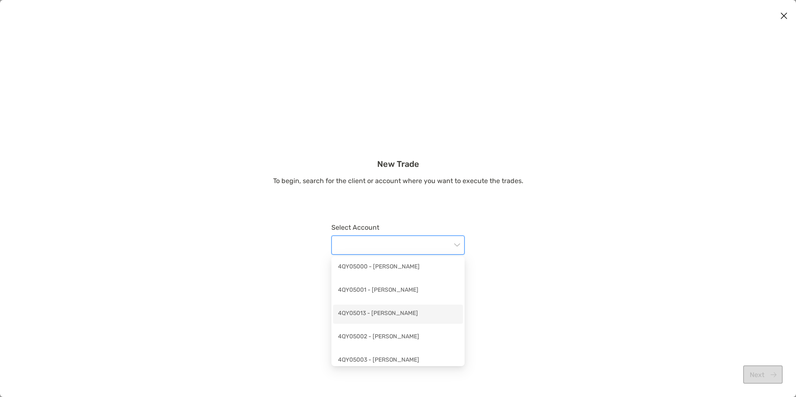
click at [417, 315] on div "4QY05013 - [PERSON_NAME]" at bounding box center [398, 314] width 120 height 10
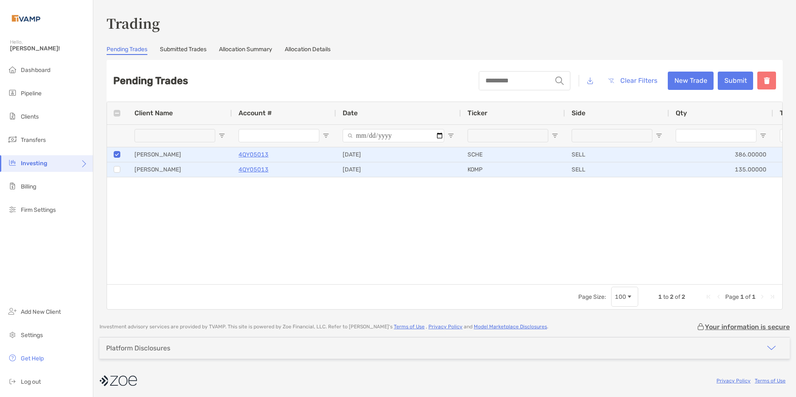
click at [117, 165] on div at bounding box center [117, 170] width 7 height 14
click at [765, 78] on button "button" at bounding box center [767, 81] width 19 height 18
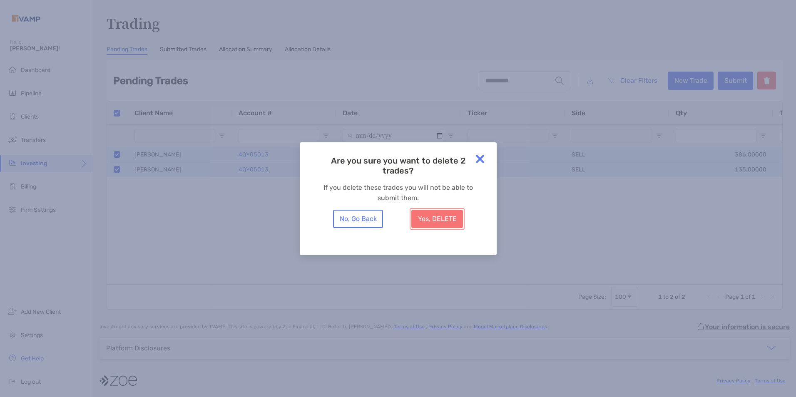
click at [438, 215] on button "Yes, DELETE" at bounding box center [438, 219] width 52 height 18
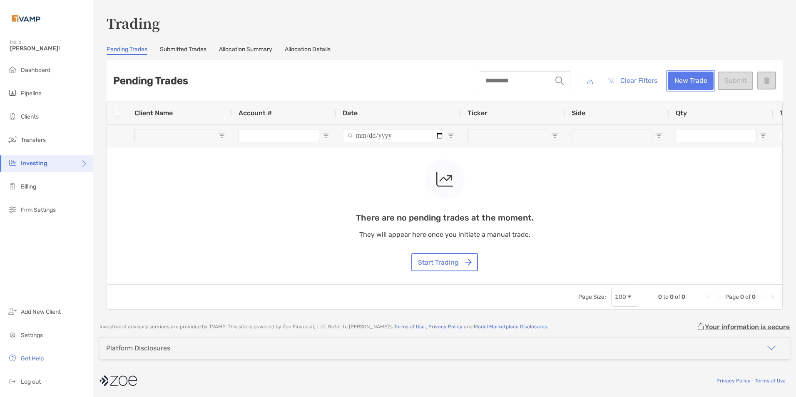
click at [680, 79] on button "New Trade" at bounding box center [691, 81] width 46 height 18
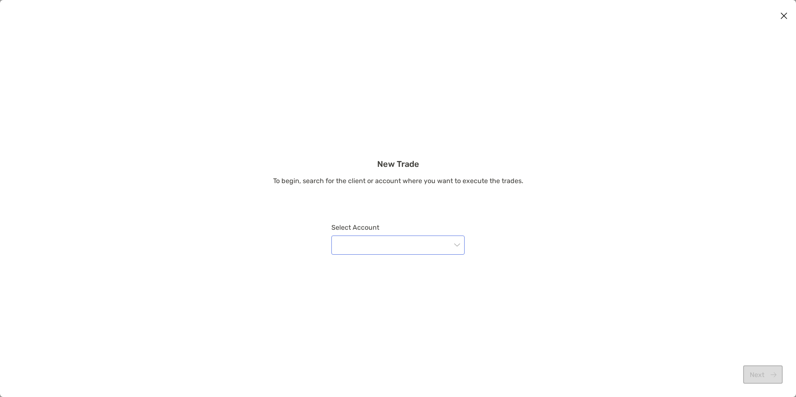
click at [409, 251] on input "modal" at bounding box center [394, 245] width 115 height 18
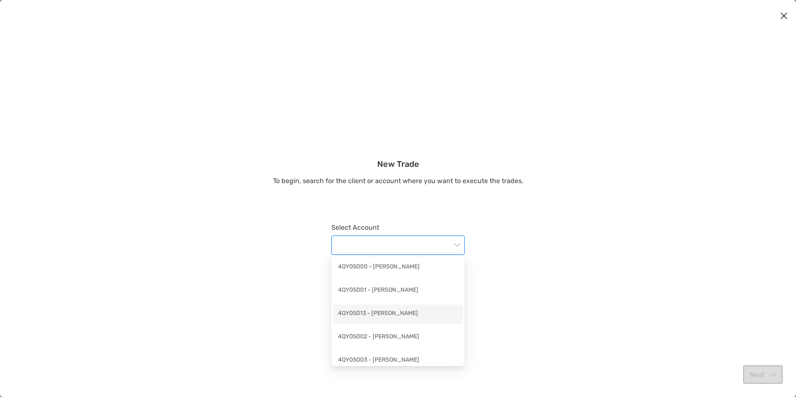
click at [397, 309] on div "4QY05013 - [PERSON_NAME]" at bounding box center [398, 314] width 120 height 10
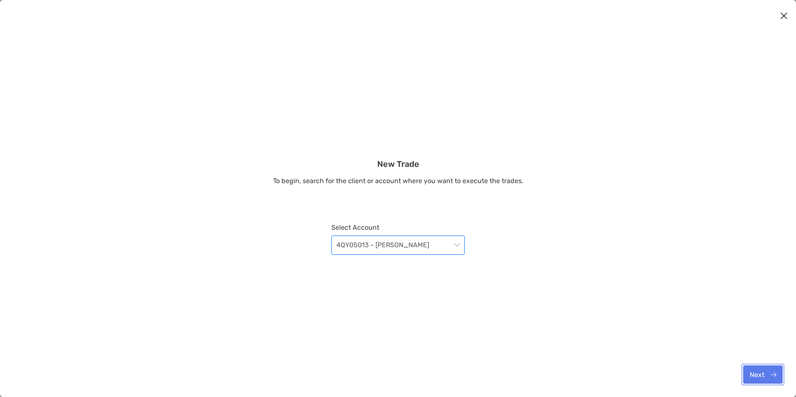
click at [759, 375] on button "Next" at bounding box center [763, 375] width 40 height 18
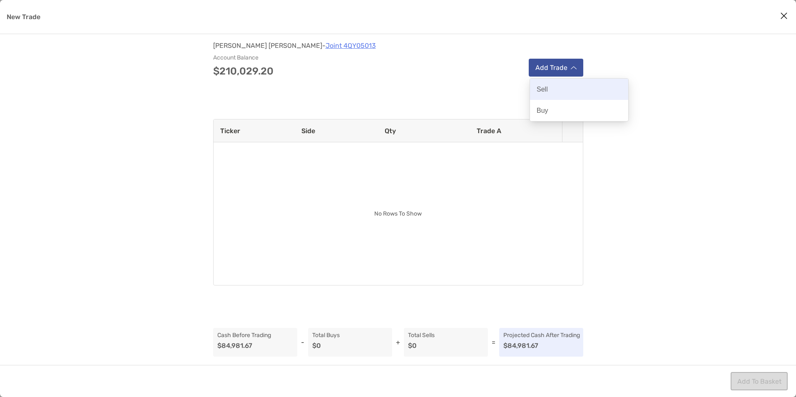
click at [548, 92] on div "Sell" at bounding box center [579, 89] width 98 height 21
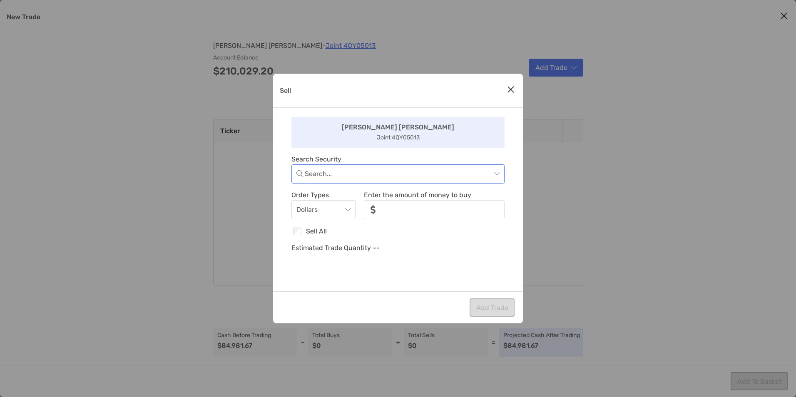
click at [339, 182] on input "Sell" at bounding box center [398, 174] width 187 height 18
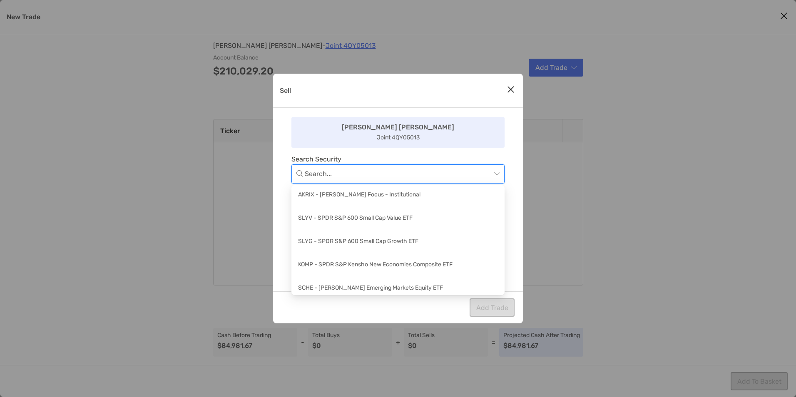
scroll to position [83, 0]
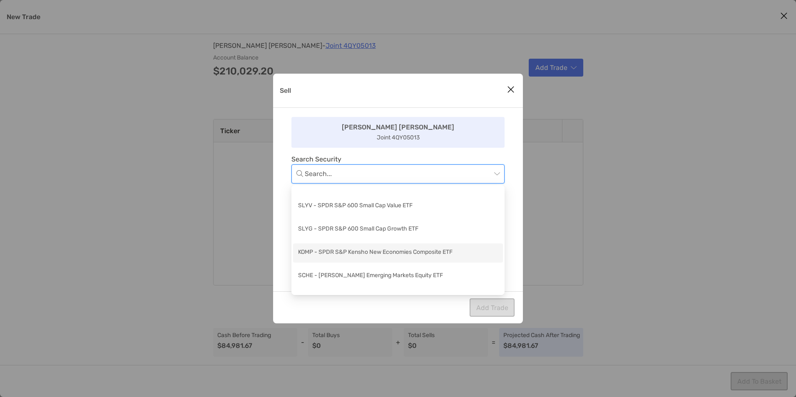
click at [379, 250] on div "KOMP - SPDR S&P Kensho New Economies Composite ETF" at bounding box center [398, 253] width 200 height 10
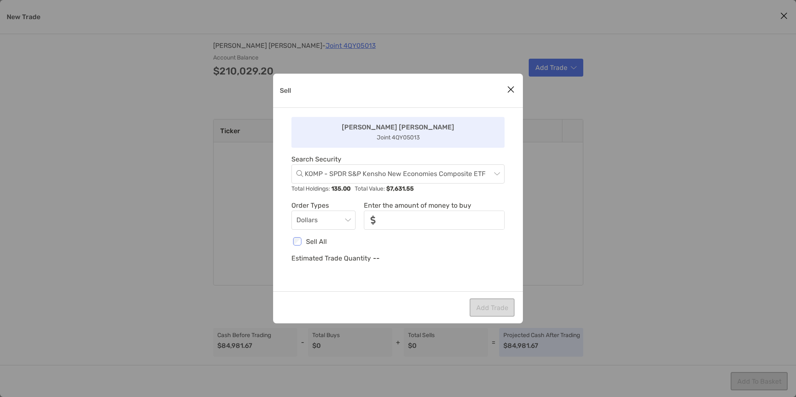
type input "***"
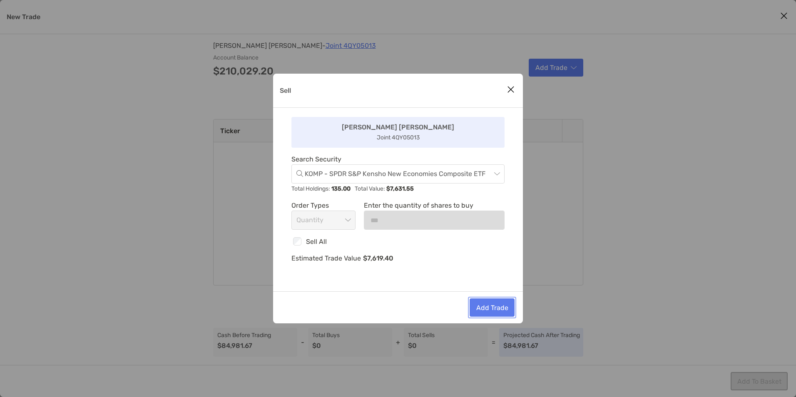
click at [501, 307] on button "Add Trade" at bounding box center [492, 308] width 45 height 18
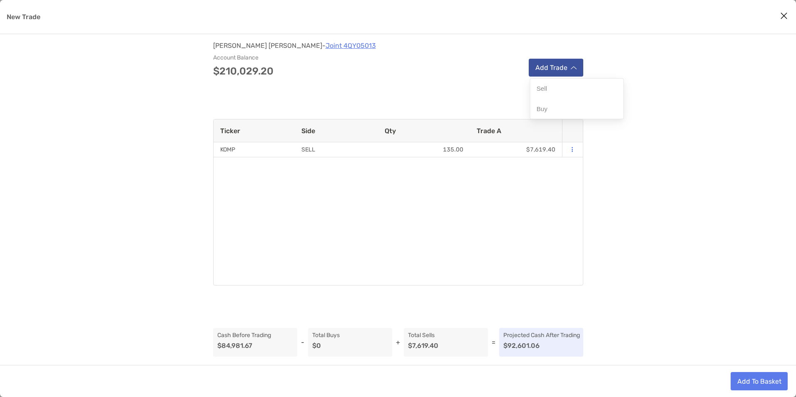
click at [573, 70] on img "modal" at bounding box center [574, 68] width 6 height 4
click at [556, 93] on div "Sell" at bounding box center [579, 89] width 98 height 21
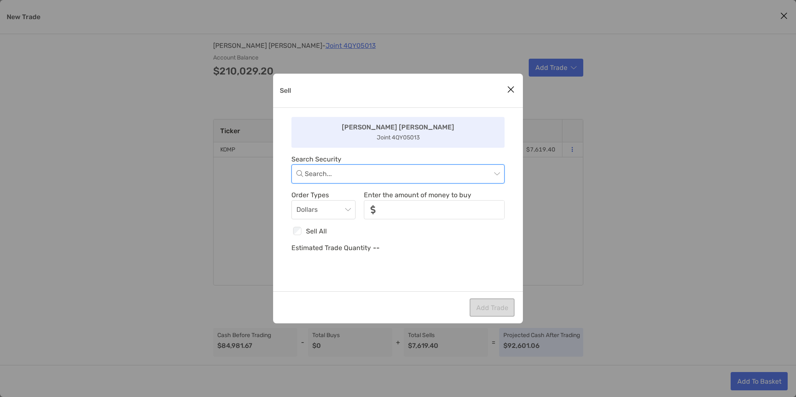
click at [335, 182] on input "Sell" at bounding box center [398, 174] width 187 height 18
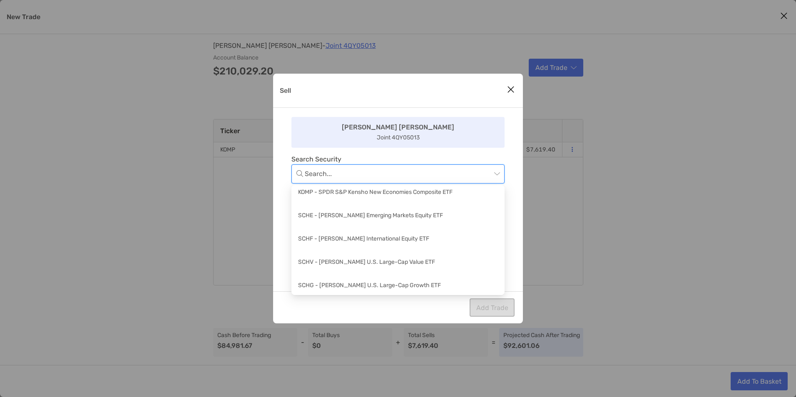
scroll to position [146, 0]
click at [363, 215] on div "SCHE - [PERSON_NAME] Emerging Markets Equity ETF" at bounding box center [398, 214] width 200 height 10
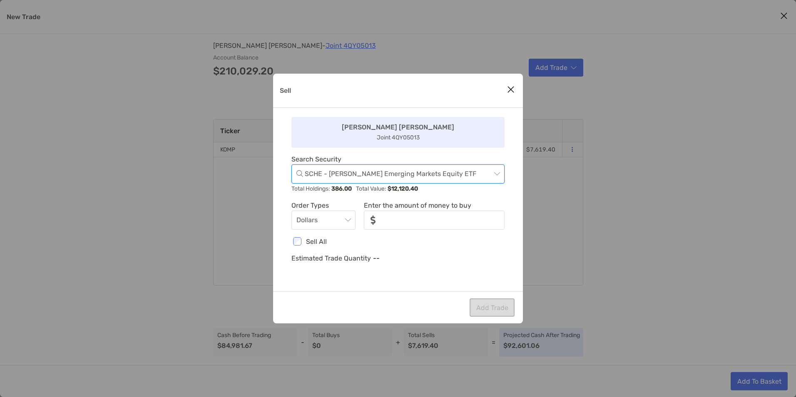
type input "***"
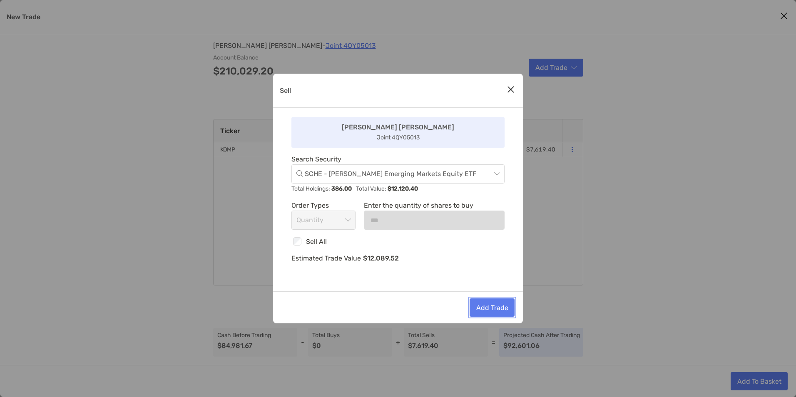
click at [498, 309] on button "Add Trade" at bounding box center [492, 308] width 45 height 18
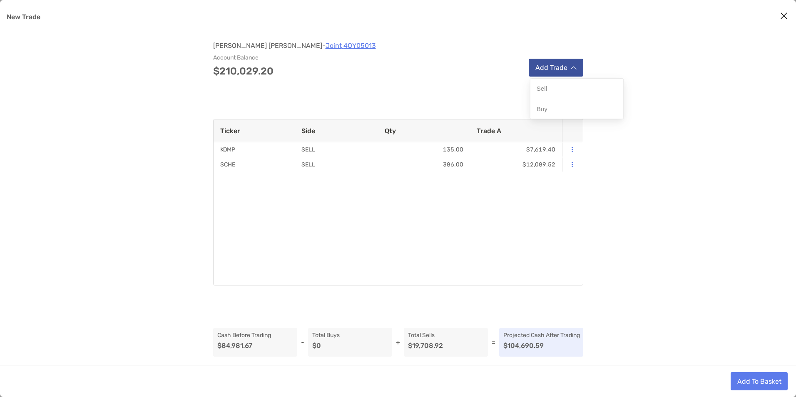
click at [550, 68] on button "Add Trade" at bounding box center [556, 68] width 55 height 18
click at [543, 112] on p "Buy" at bounding box center [543, 111] width 12 height 8
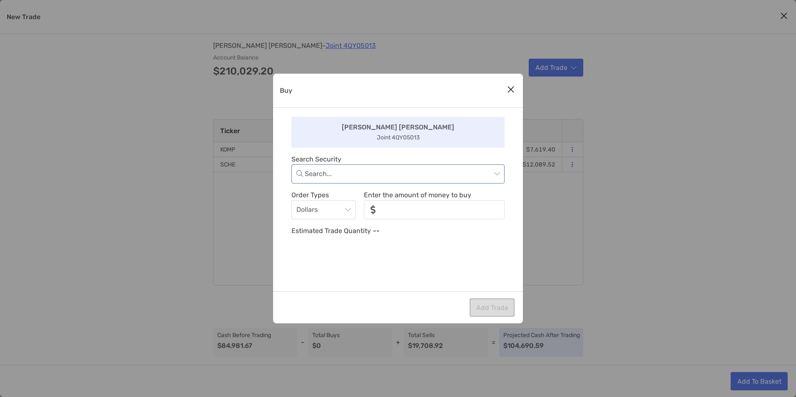
click at [331, 177] on input "Buy" at bounding box center [398, 174] width 187 height 18
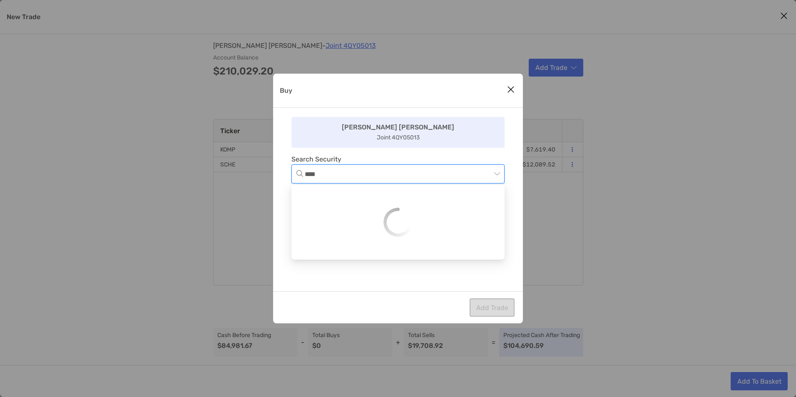
type input "*****"
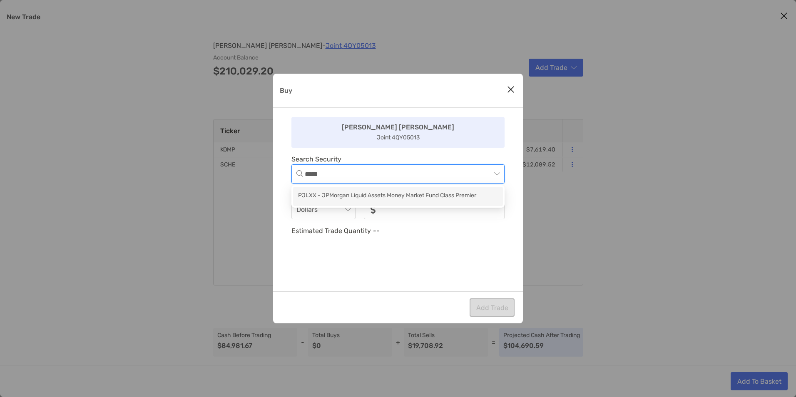
click at [334, 197] on div "PJLXX - JPMorgan Liquid Assets Money Market Fund Class Premier" at bounding box center [398, 196] width 200 height 10
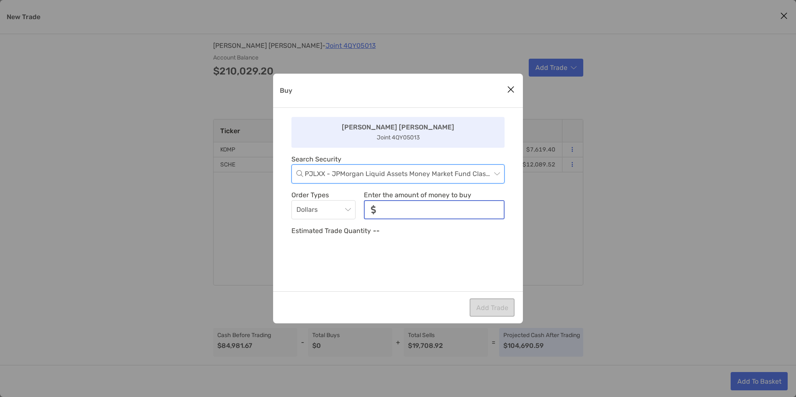
click at [388, 209] on input "noSymbolCurrency" at bounding box center [443, 209] width 121 height 17
type input "******"
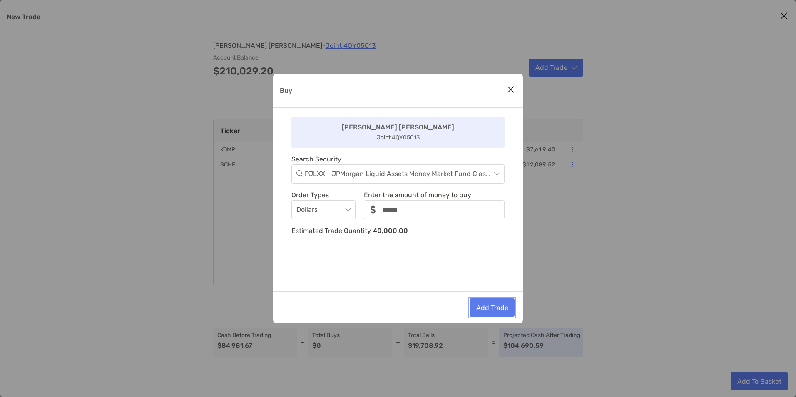
click at [490, 307] on button "Add Trade" at bounding box center [492, 308] width 45 height 18
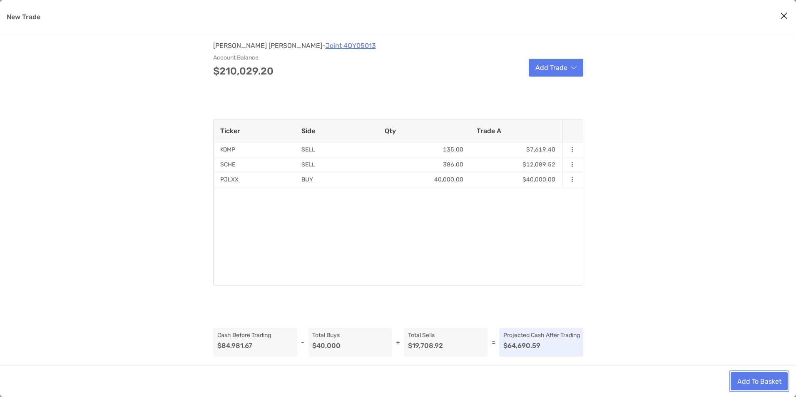
click at [760, 383] on button "Add To Basket" at bounding box center [759, 381] width 57 height 18
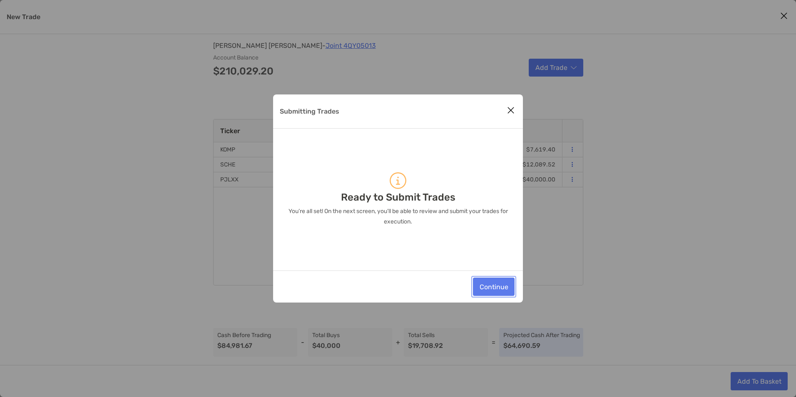
click at [492, 282] on button "Continue" at bounding box center [494, 287] width 42 height 18
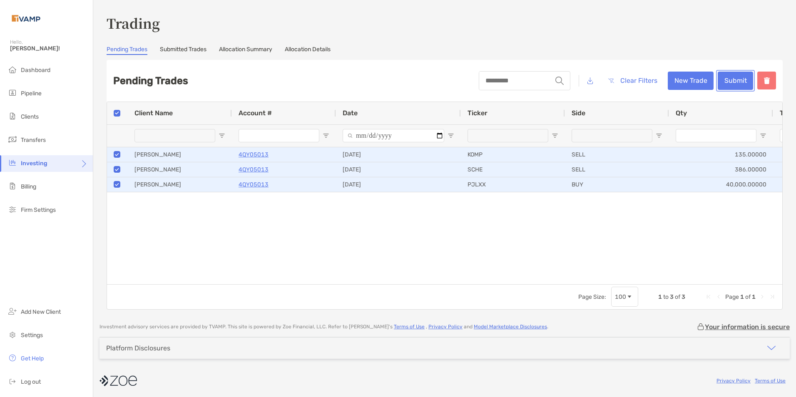
click at [734, 77] on button "Submit" at bounding box center [735, 81] width 35 height 18
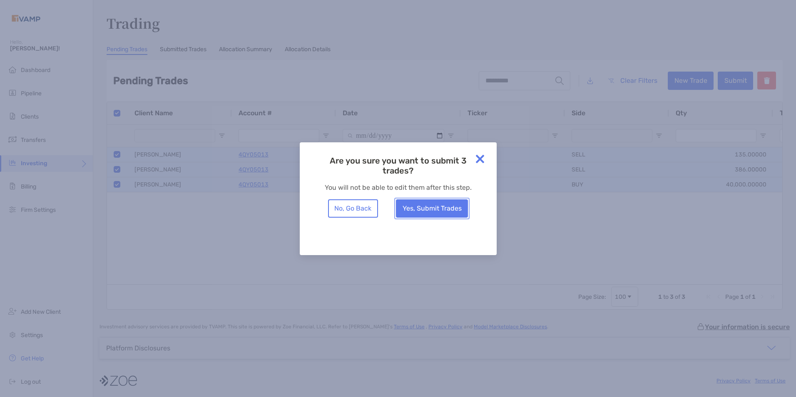
click at [414, 206] on button "Yes, Submit Trades" at bounding box center [432, 209] width 72 height 18
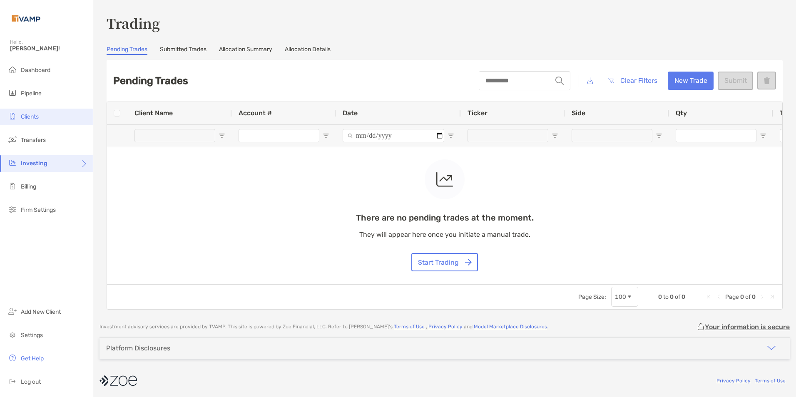
click at [37, 113] on span "Clients" at bounding box center [30, 116] width 18 height 7
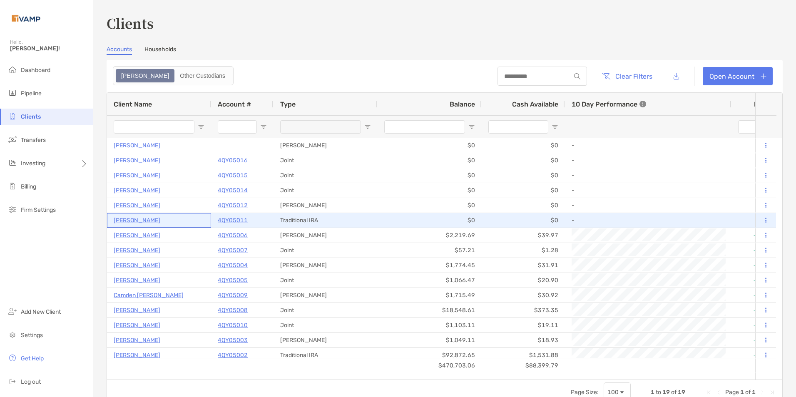
click at [138, 219] on p "[PERSON_NAME]" at bounding box center [137, 220] width 47 height 10
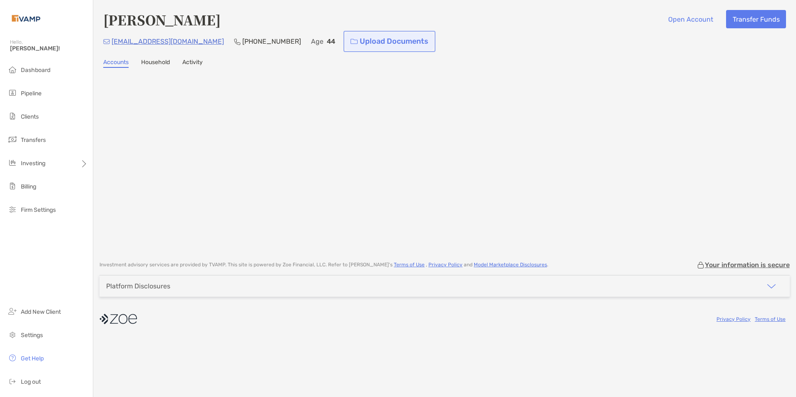
click at [345, 43] on link "Upload Documents" at bounding box center [389, 41] width 89 height 18
